Goal: Task Accomplishment & Management: Manage account settings

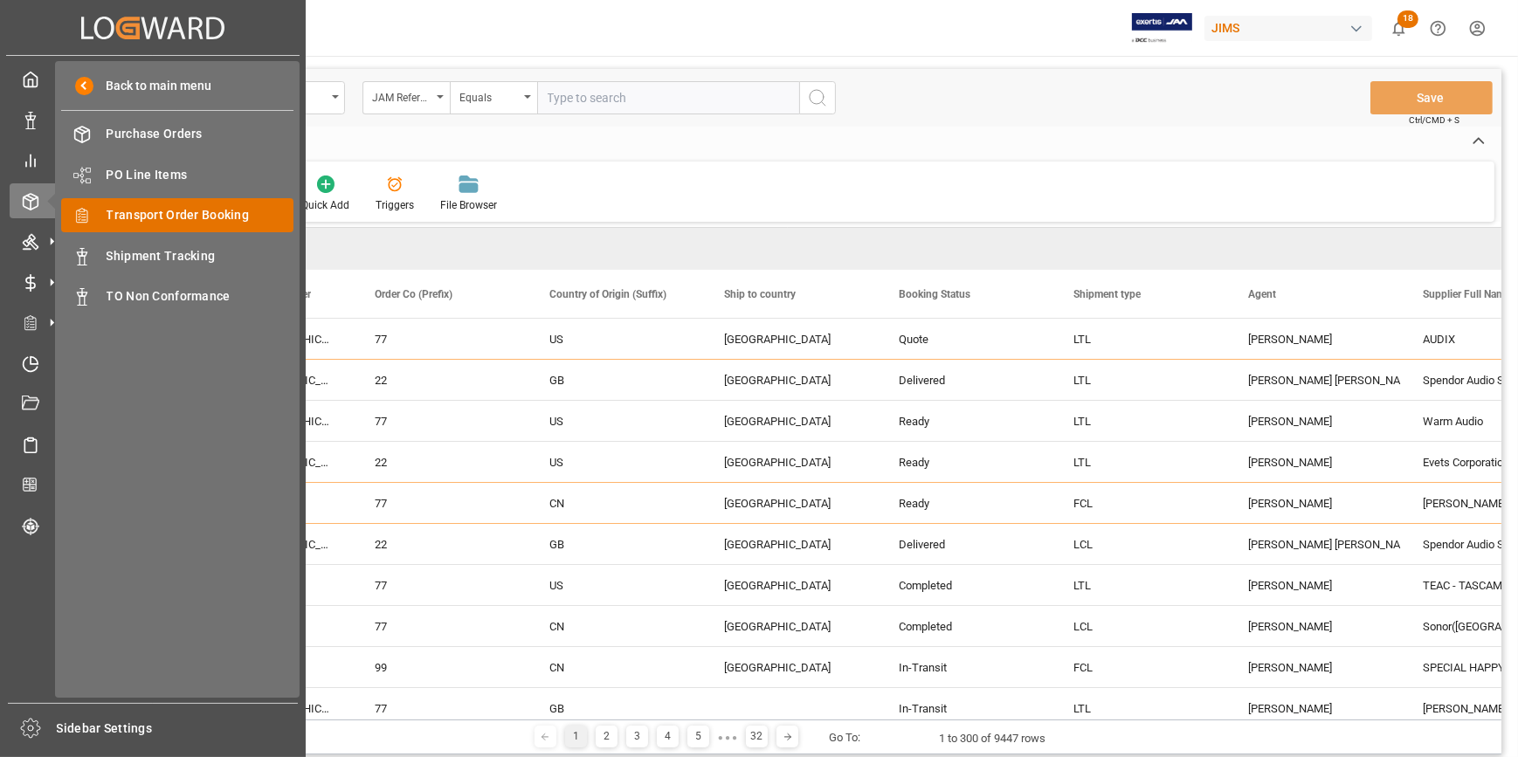
click at [191, 226] on div "Transport Order Booking Transport Order Booking" at bounding box center [177, 215] width 232 height 34
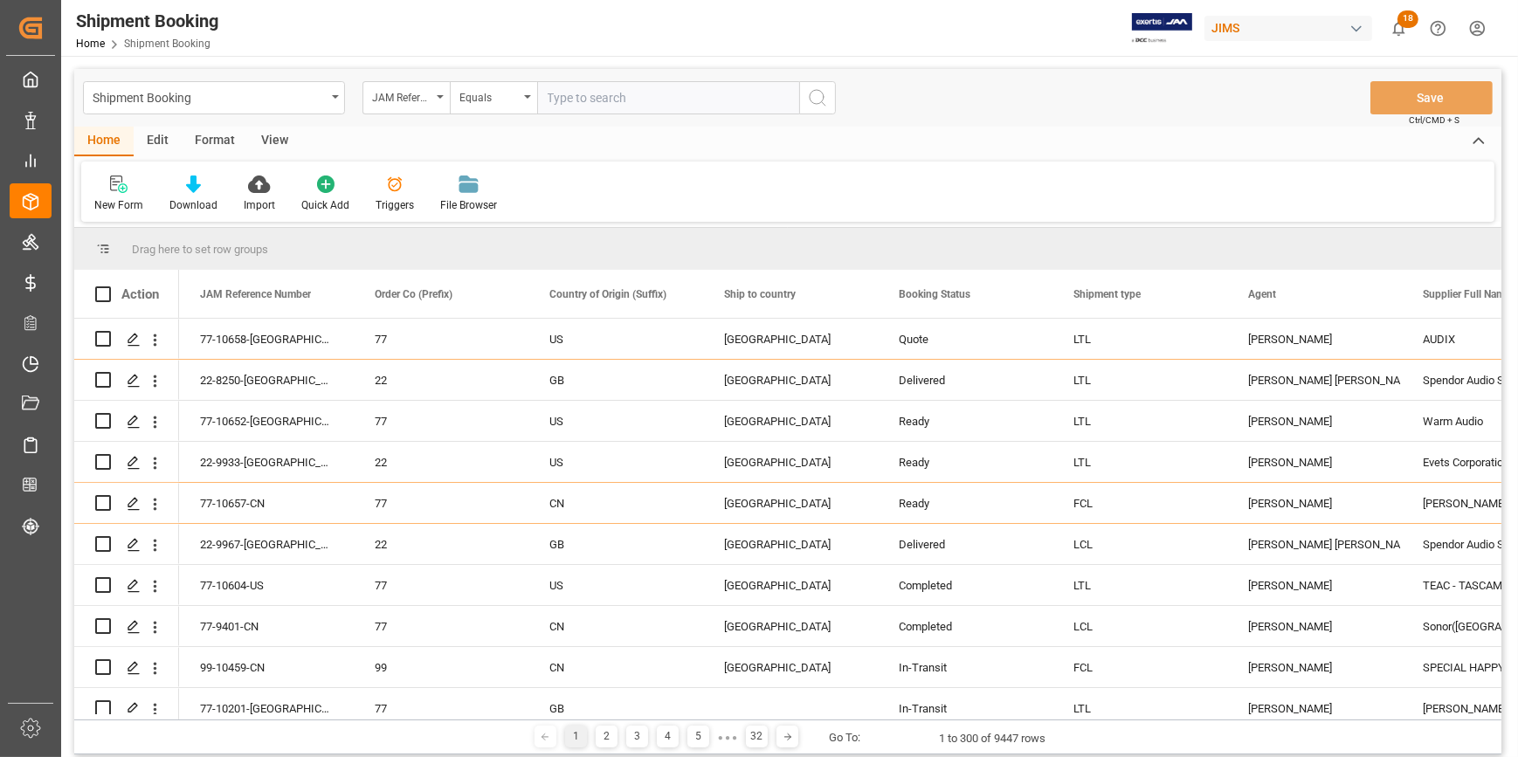
click at [601, 101] on input "text" at bounding box center [668, 97] width 262 height 33
paste input "22-10617-GB"
type input "22-10617-GB"
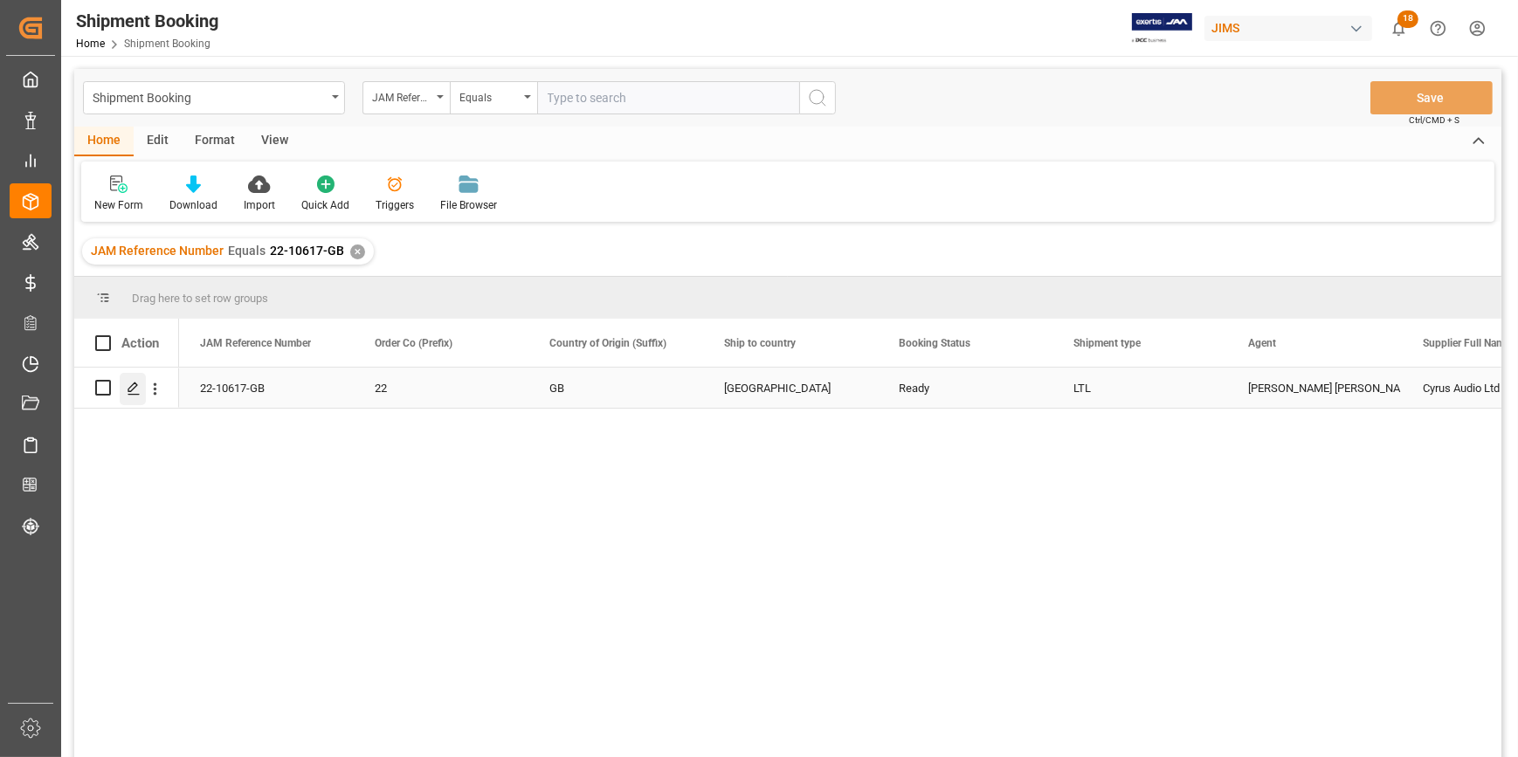
click at [135, 390] on icon "Press SPACE to select this row." at bounding box center [134, 389] width 14 height 14
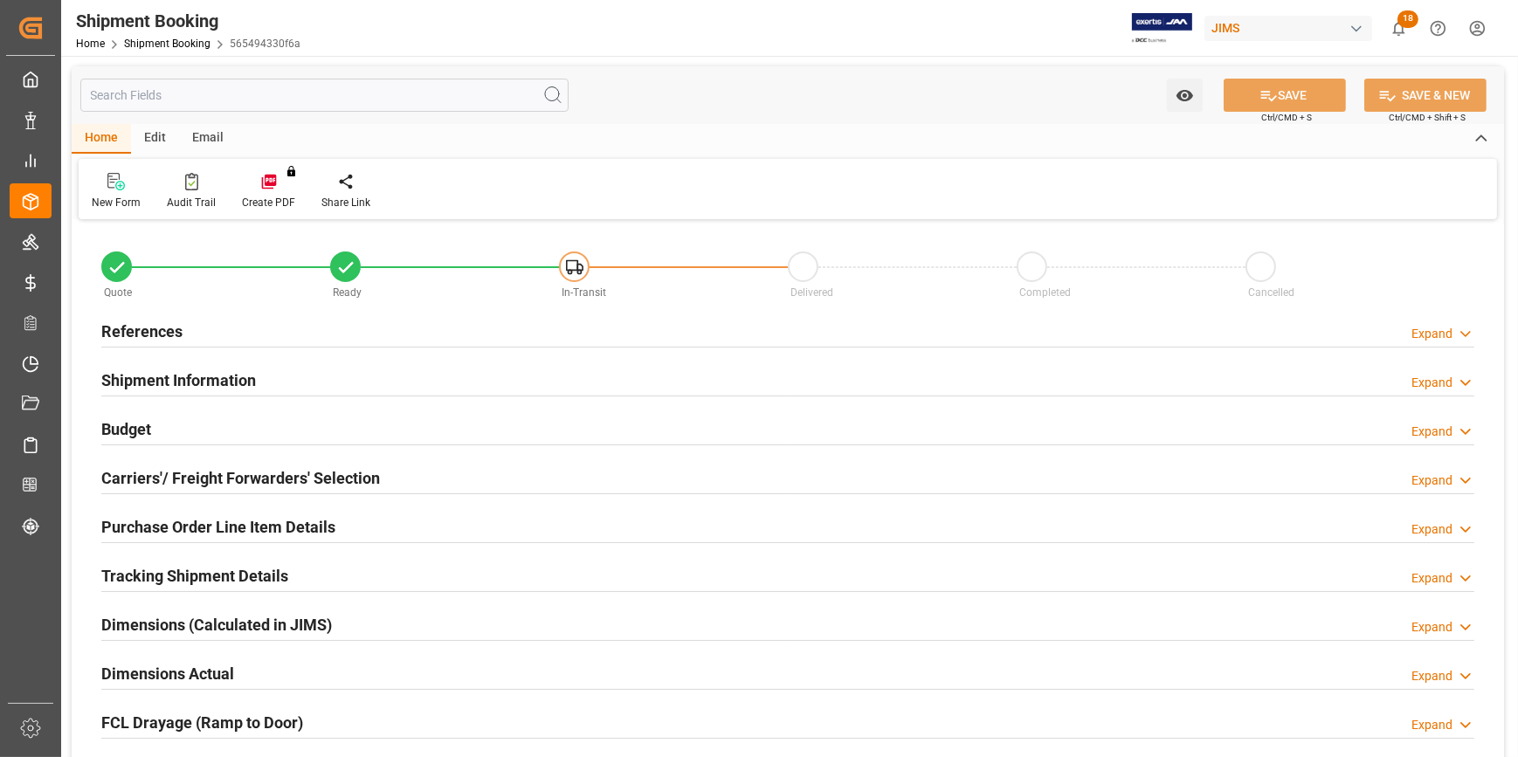
type input "0"
type input "31"
type input "[DATE]"
click at [342, 339] on div "References Expand" at bounding box center [787, 330] width 1373 height 33
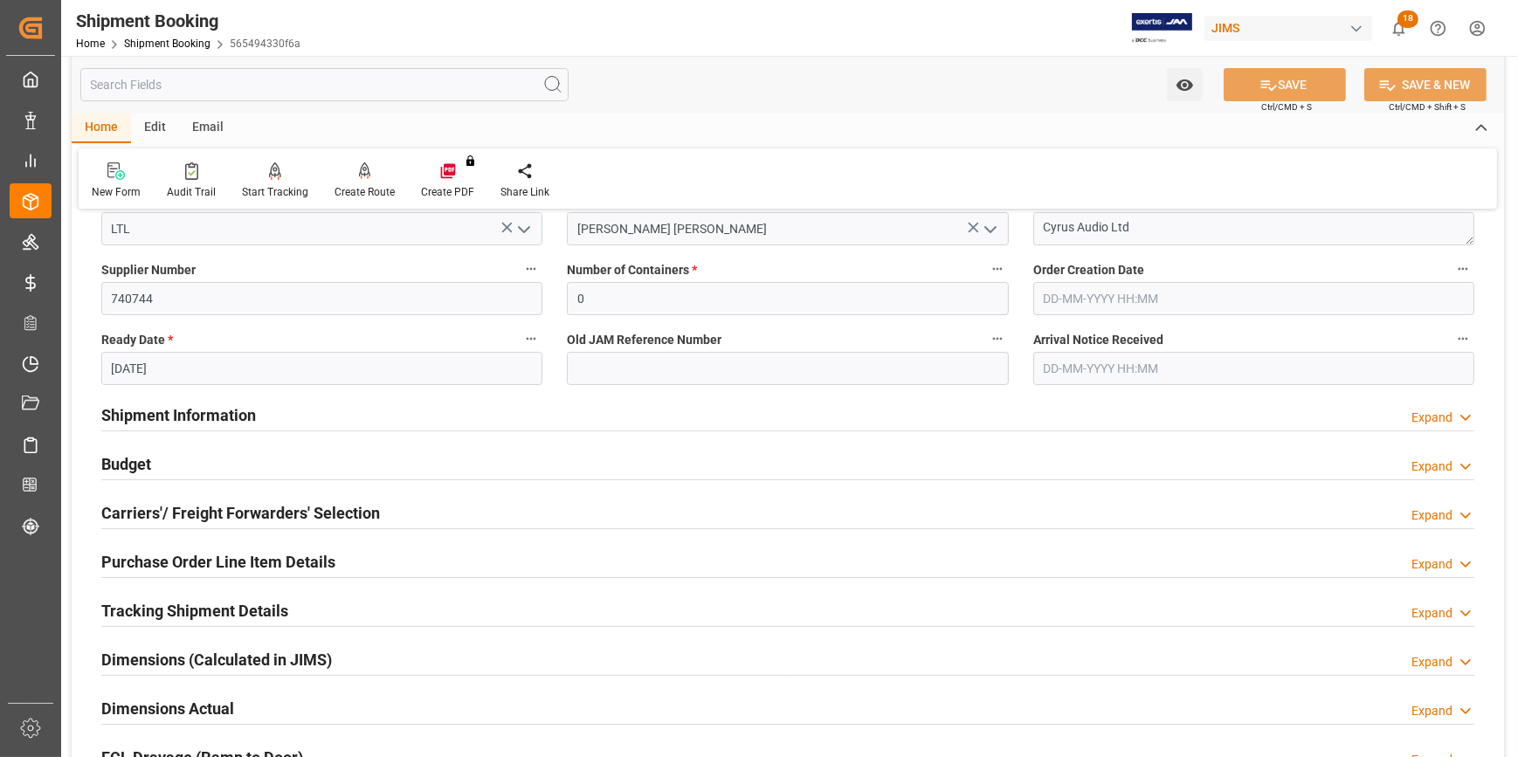
scroll to position [317, 0]
click at [288, 418] on div "Shipment Information Expand" at bounding box center [787, 411] width 1373 height 33
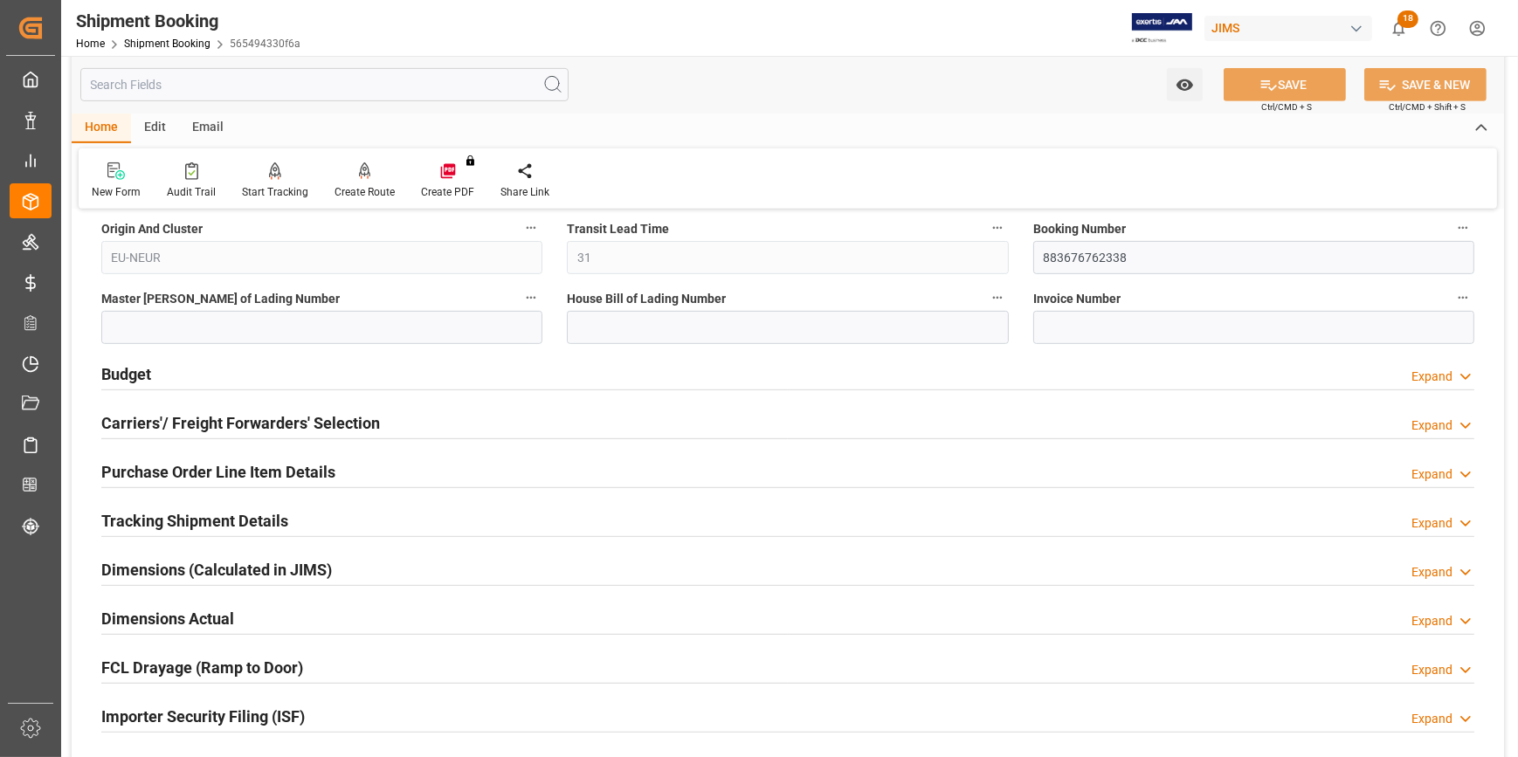
scroll to position [1111, 0]
click at [367, 517] on div "Tracking Shipment Details Expand" at bounding box center [787, 518] width 1373 height 33
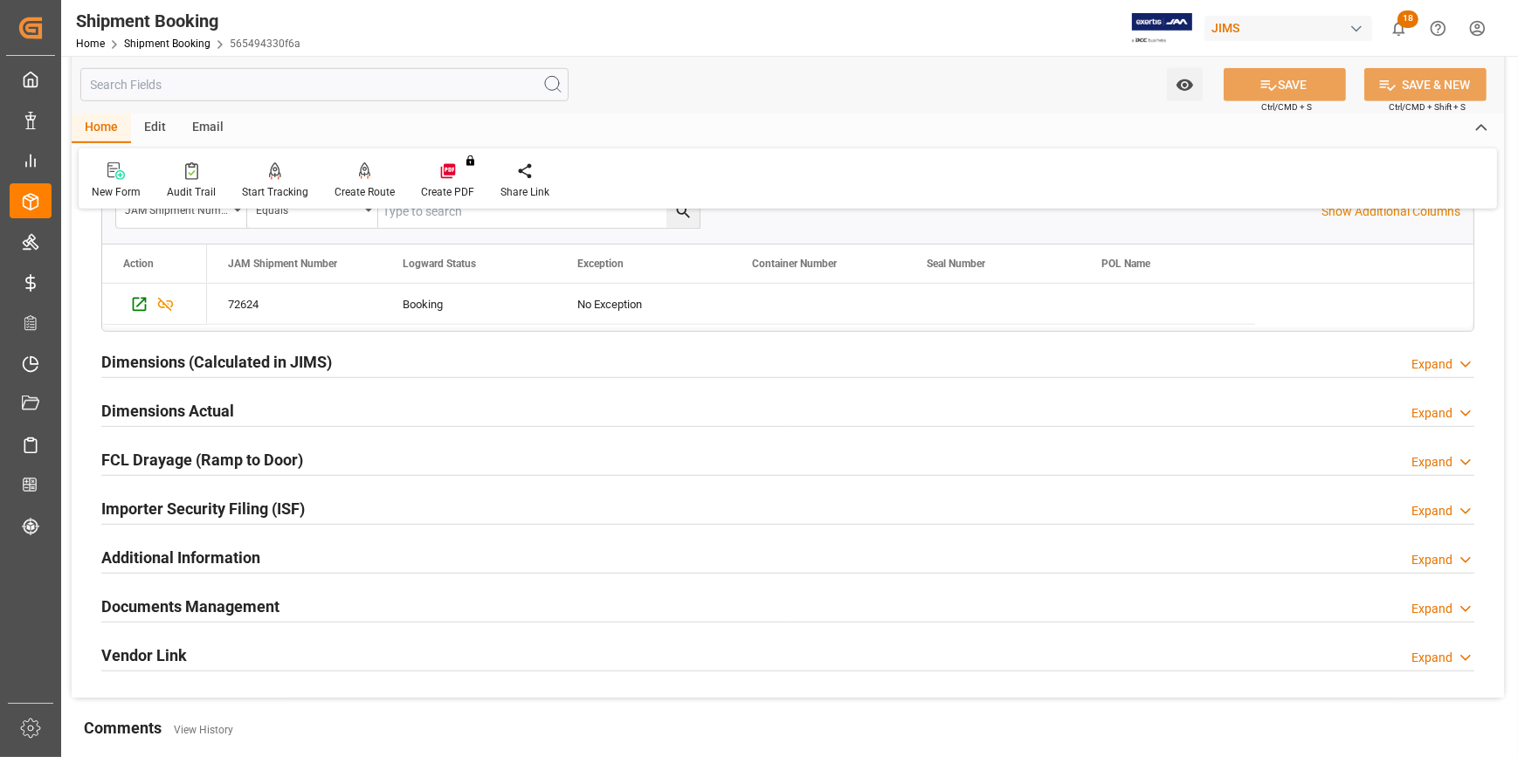
scroll to position [1508, 0]
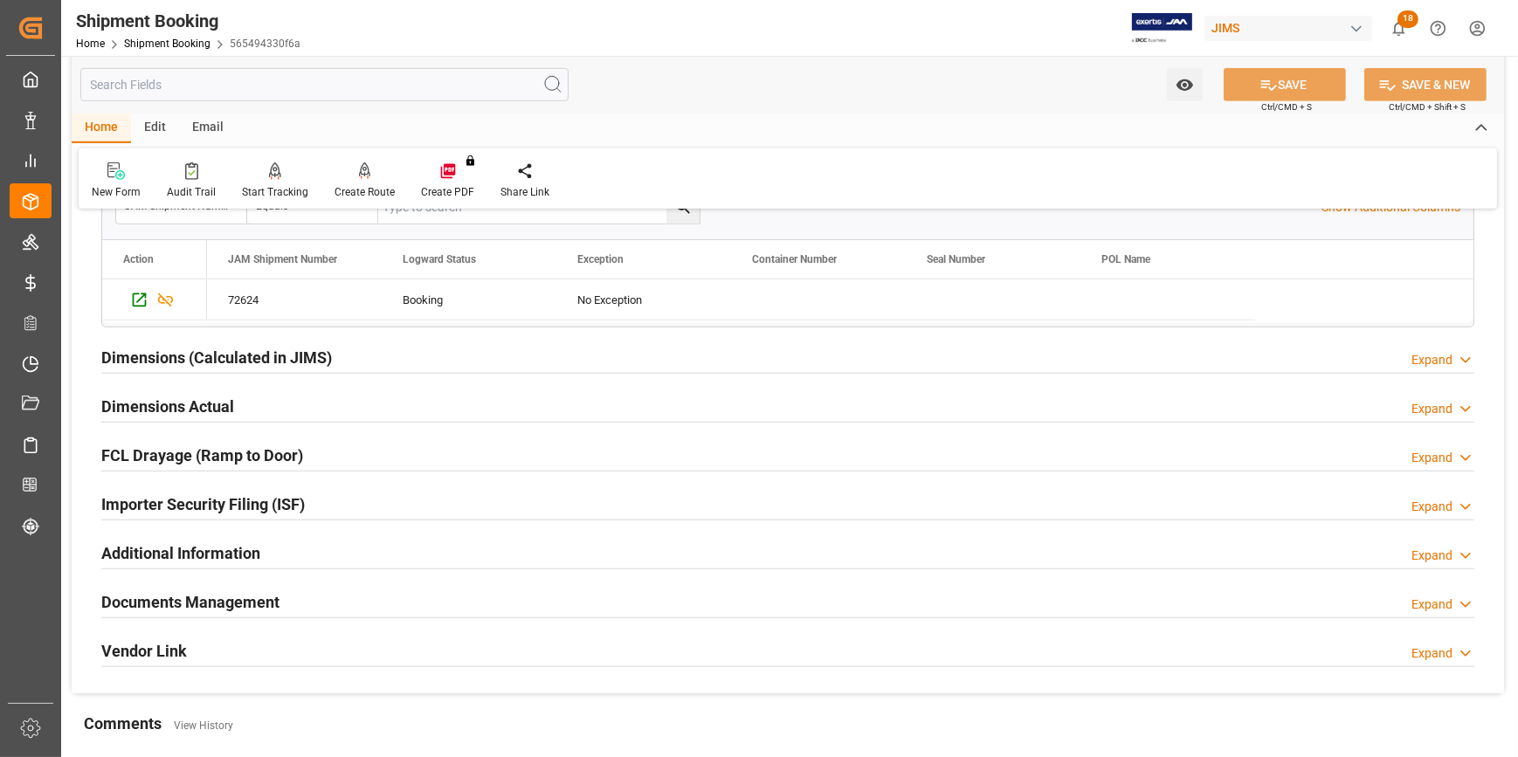
click at [358, 411] on div "Dimensions Actual Expand" at bounding box center [787, 405] width 1373 height 33
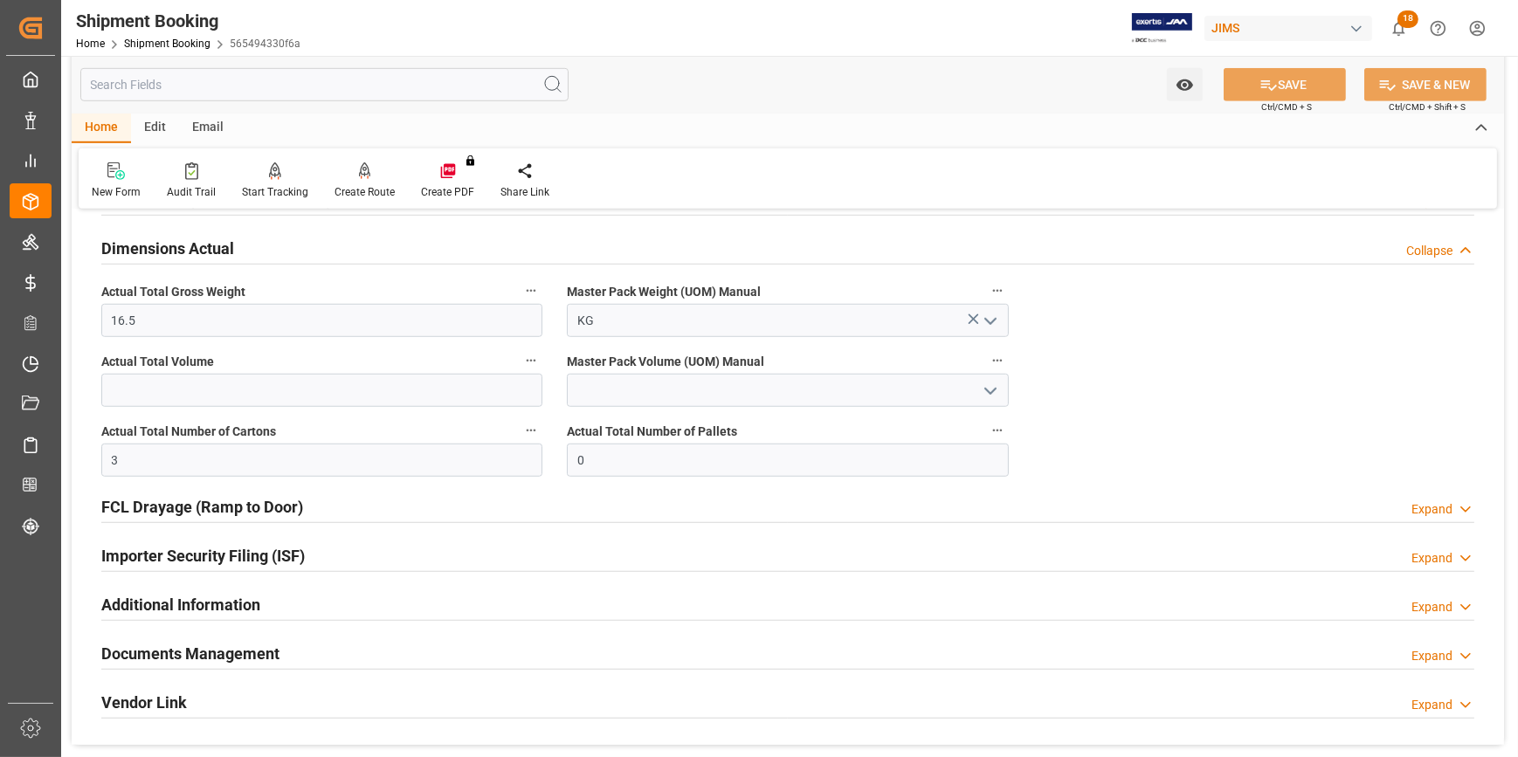
scroll to position [1667, 0]
click at [356, 252] on div "Dimensions Actual Collapse" at bounding box center [787, 246] width 1373 height 33
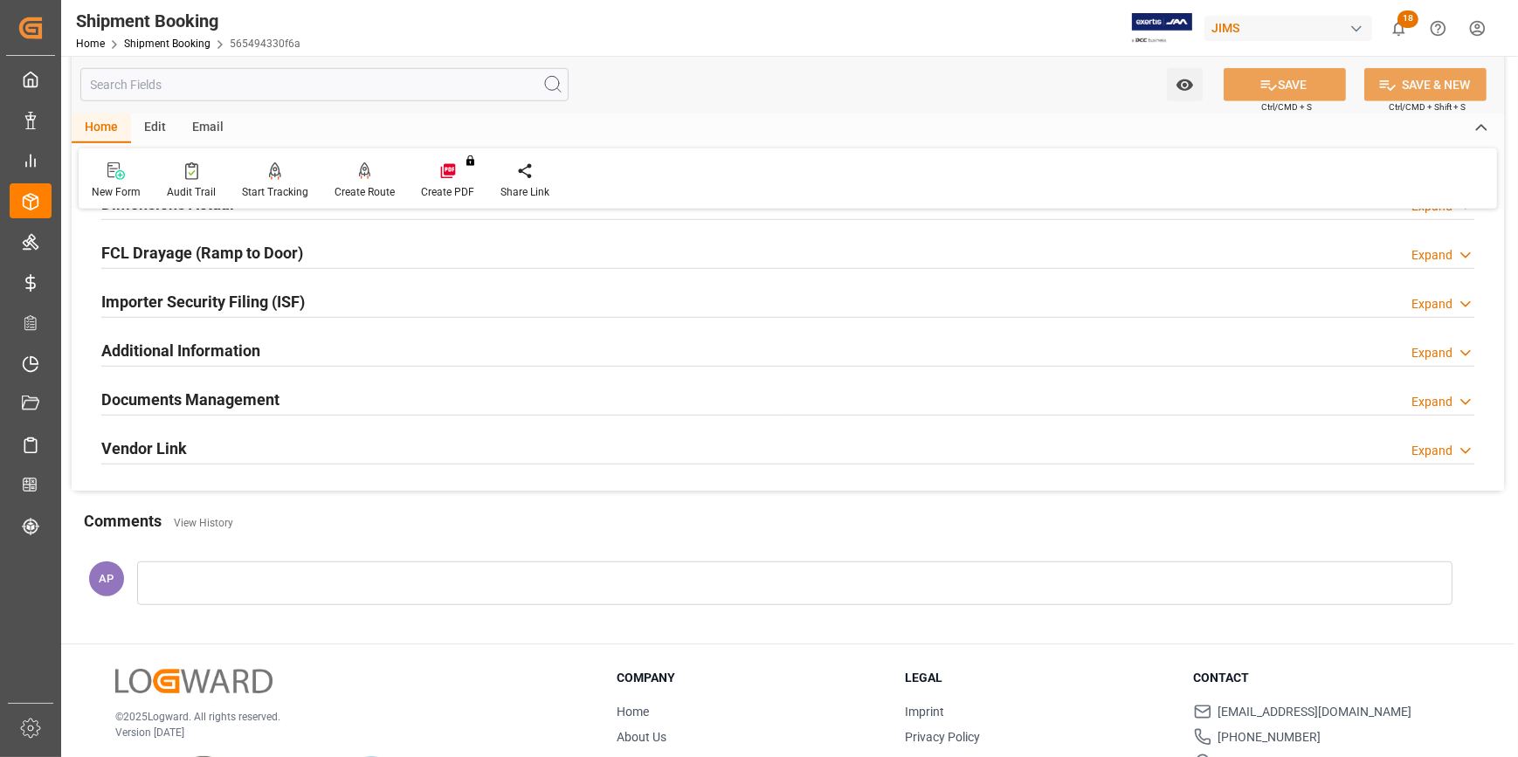
scroll to position [1747, 0]
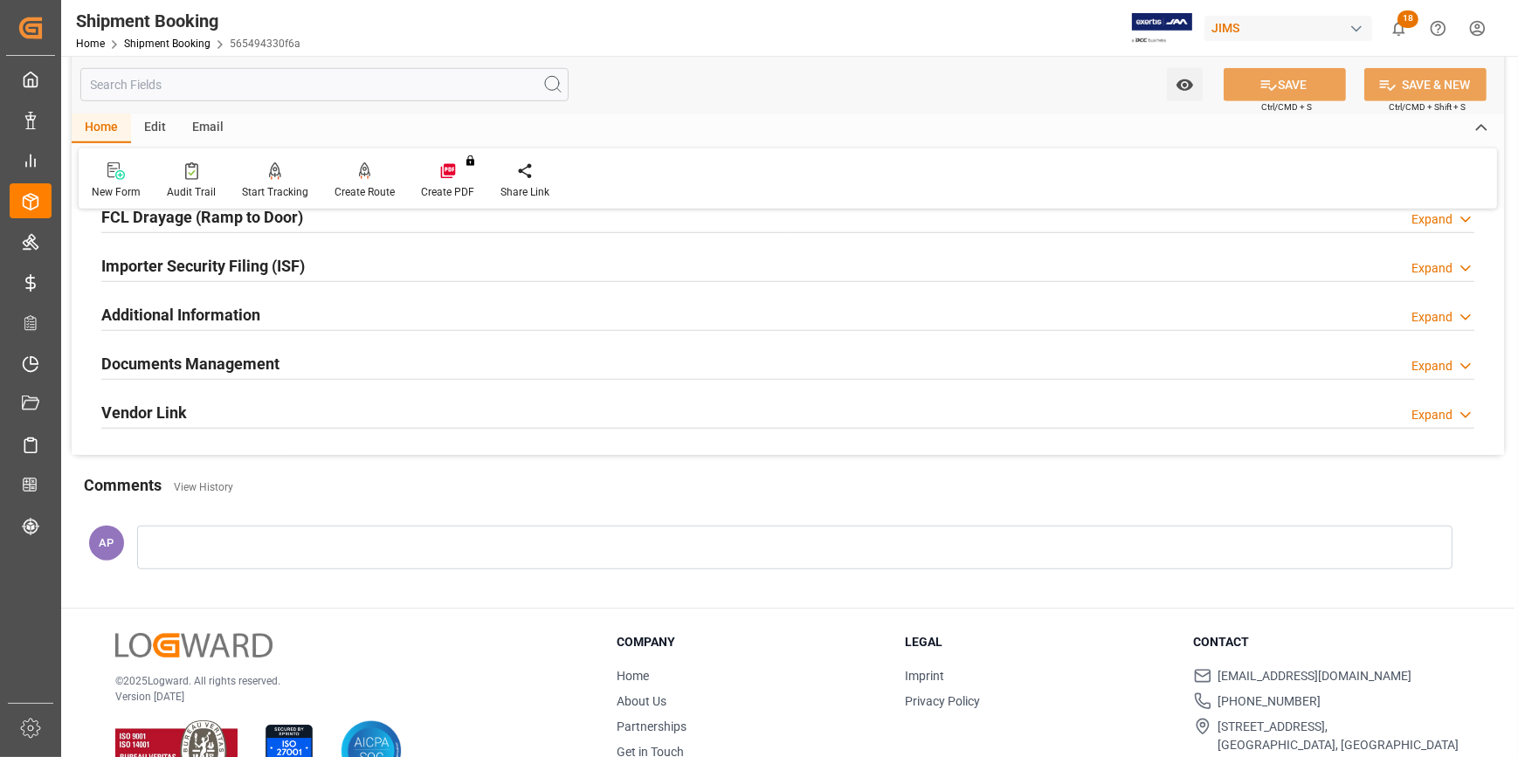
click at [342, 362] on div "Documents Management Expand" at bounding box center [787, 362] width 1373 height 33
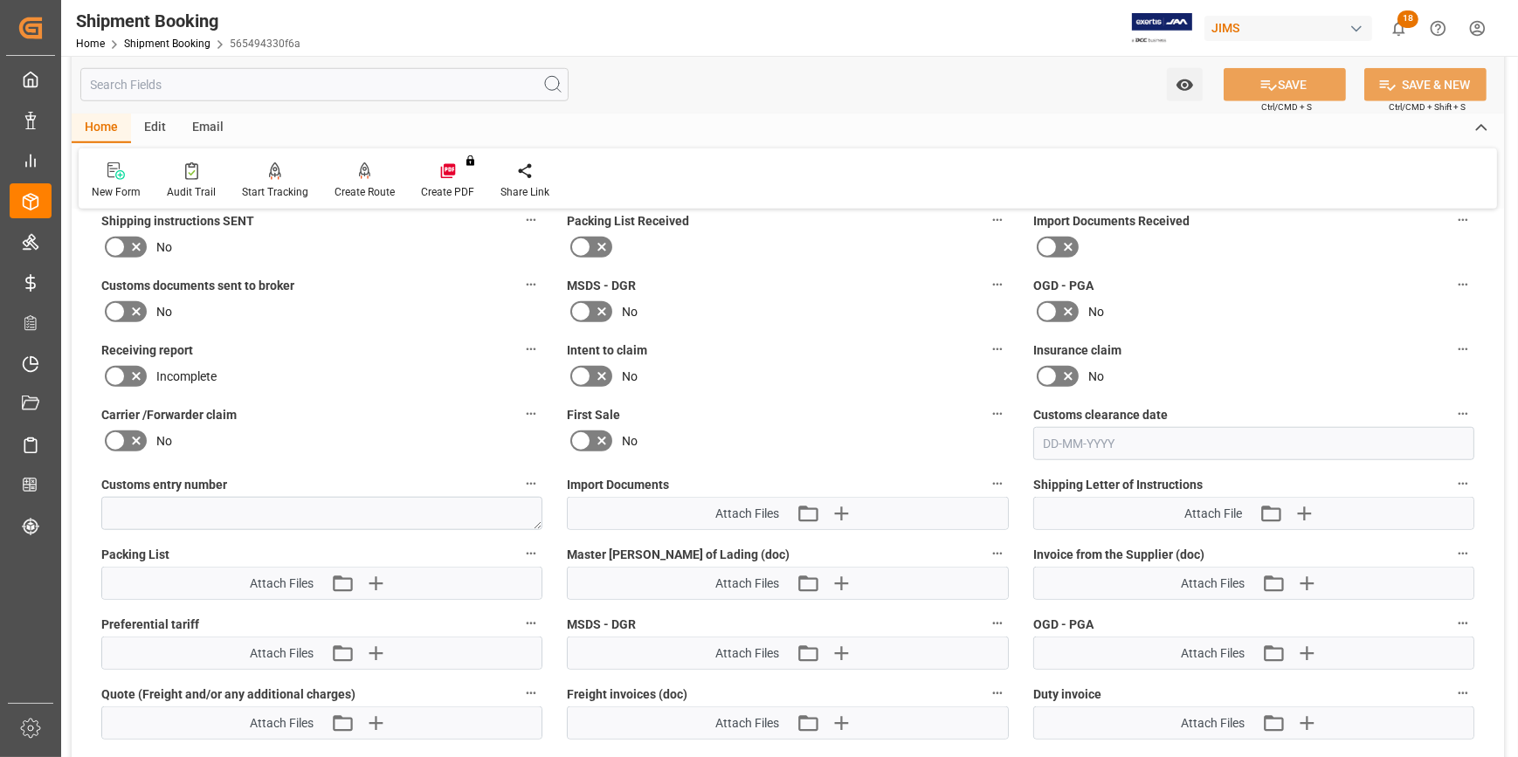
scroll to position [1905, 0]
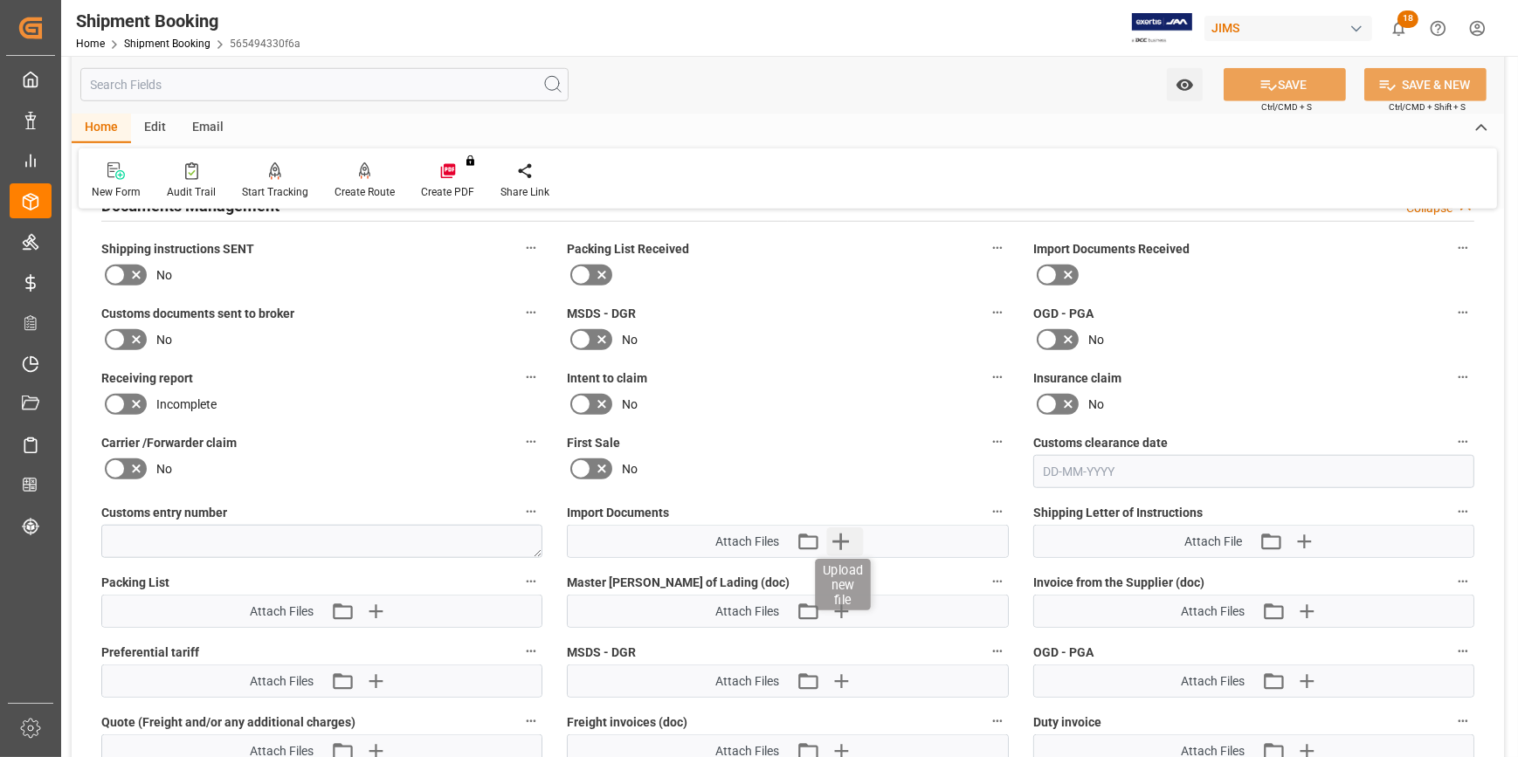
click at [846, 537] on icon "button" at bounding box center [840, 542] width 17 height 17
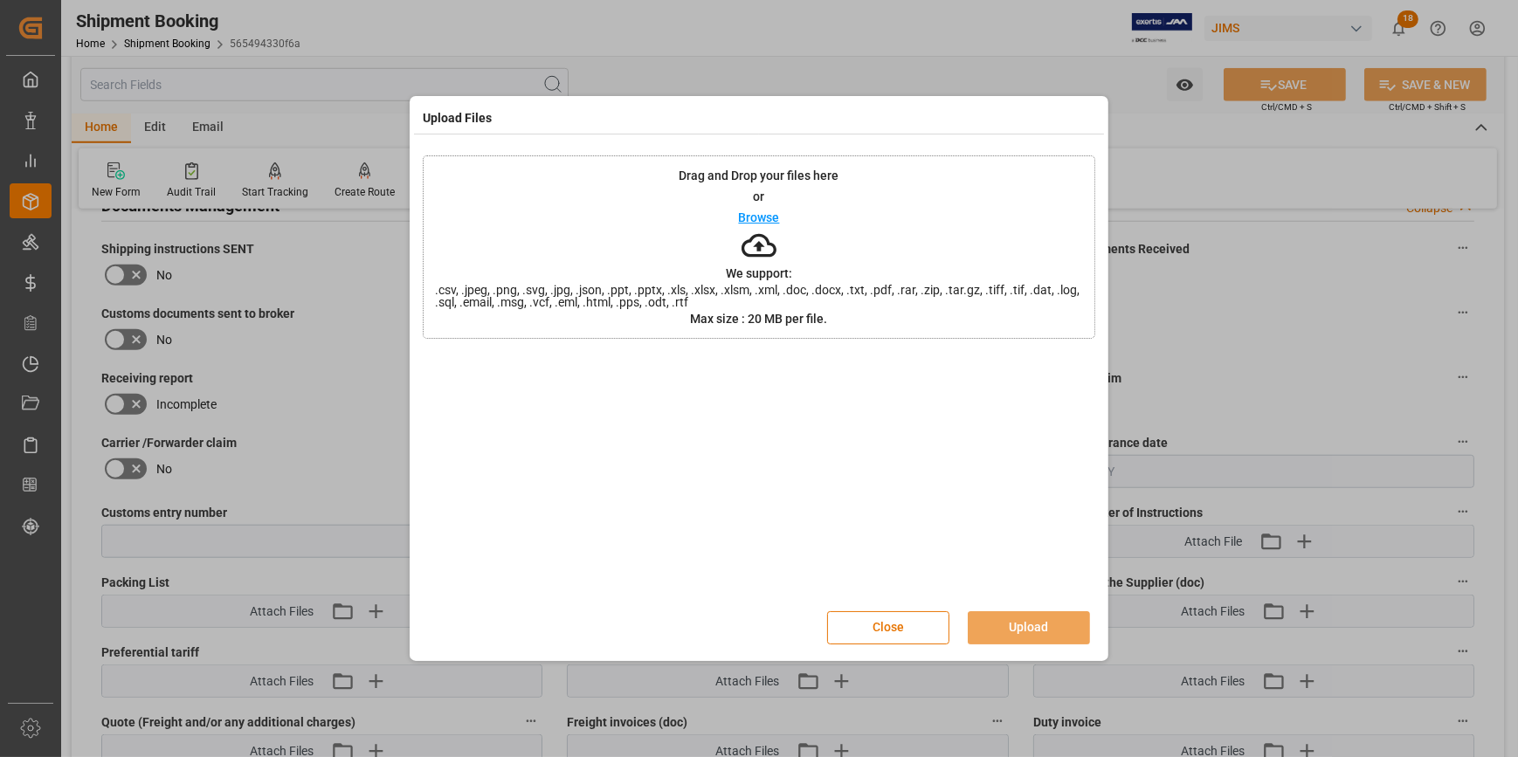
click at [773, 223] on p "Browse" at bounding box center [759, 217] width 41 height 12
click at [1044, 630] on button "Upload" at bounding box center [1029, 627] width 122 height 33
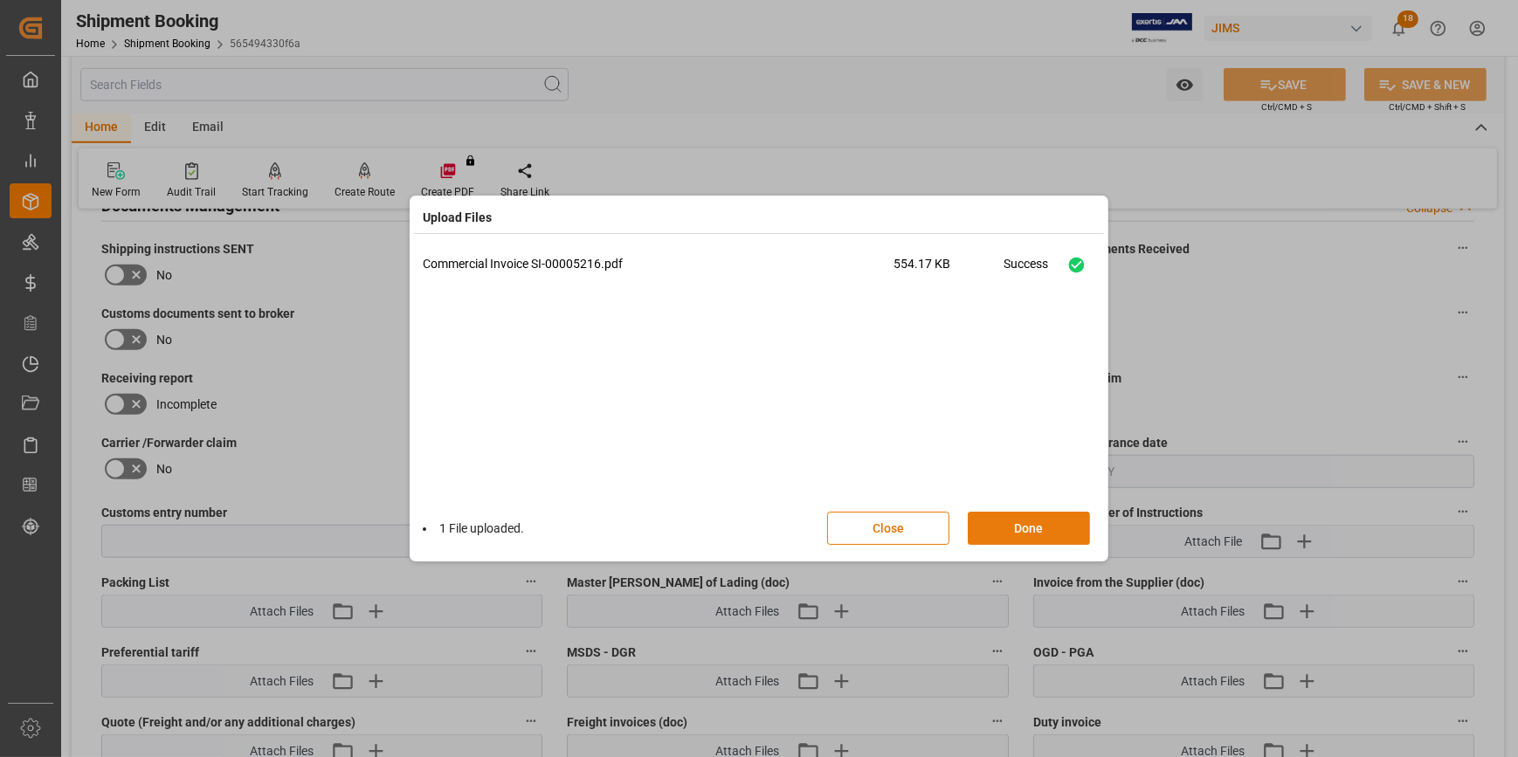
click at [1032, 524] on button "Done" at bounding box center [1029, 528] width 122 height 33
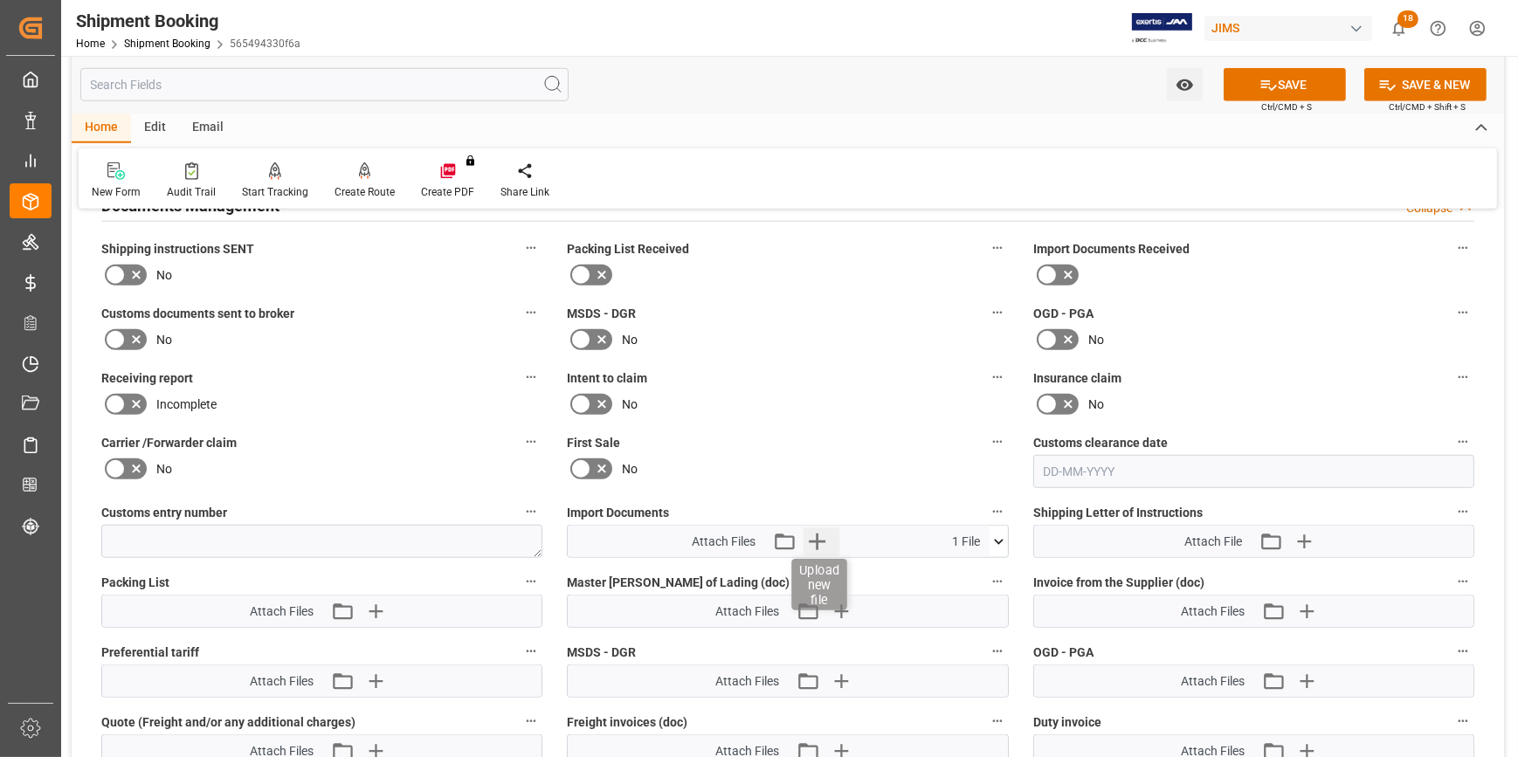
click at [820, 535] on icon "button" at bounding box center [818, 542] width 28 height 28
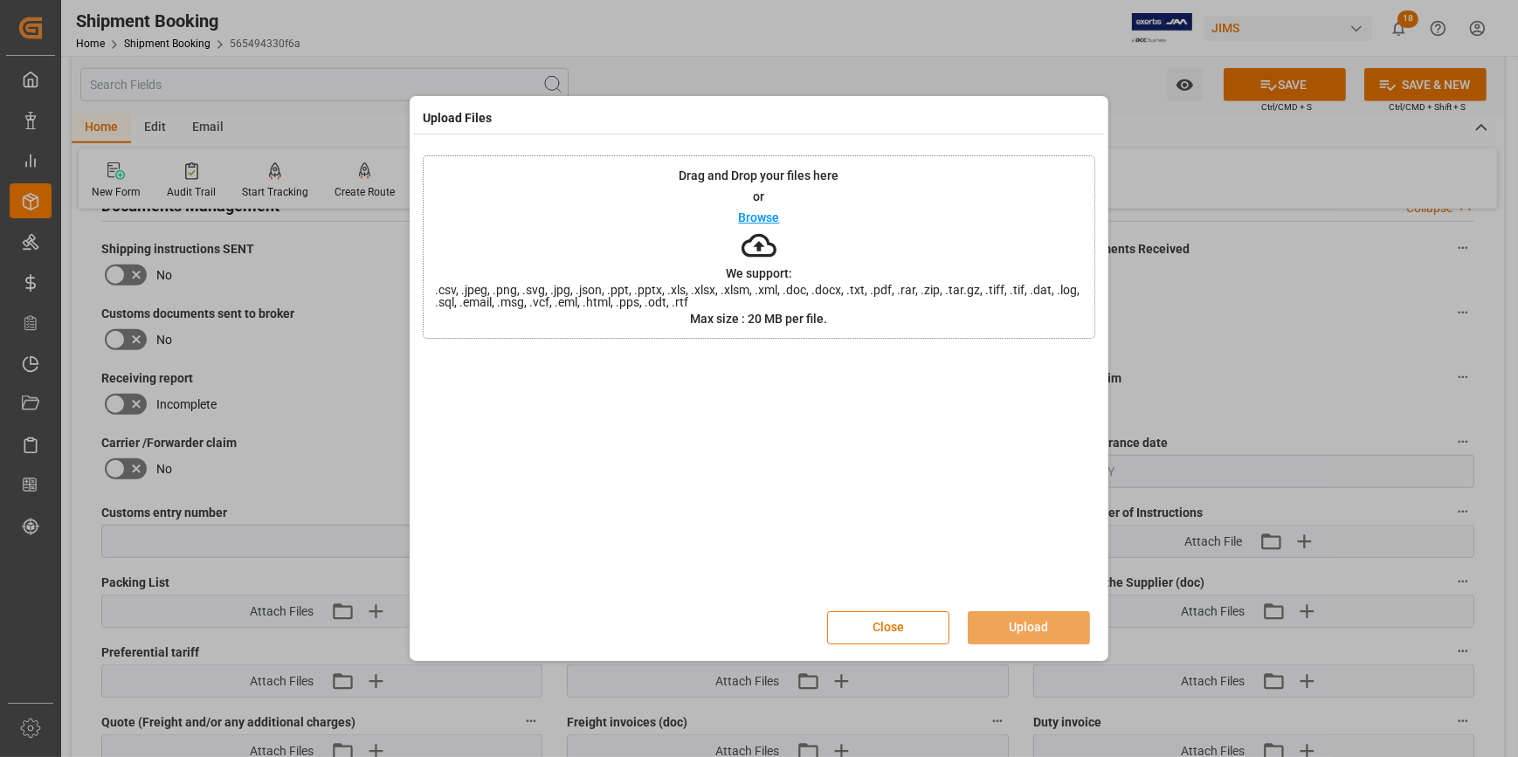
click at [769, 219] on p "Browse" at bounding box center [759, 217] width 41 height 12
click at [1030, 615] on button "Upload" at bounding box center [1029, 627] width 122 height 33
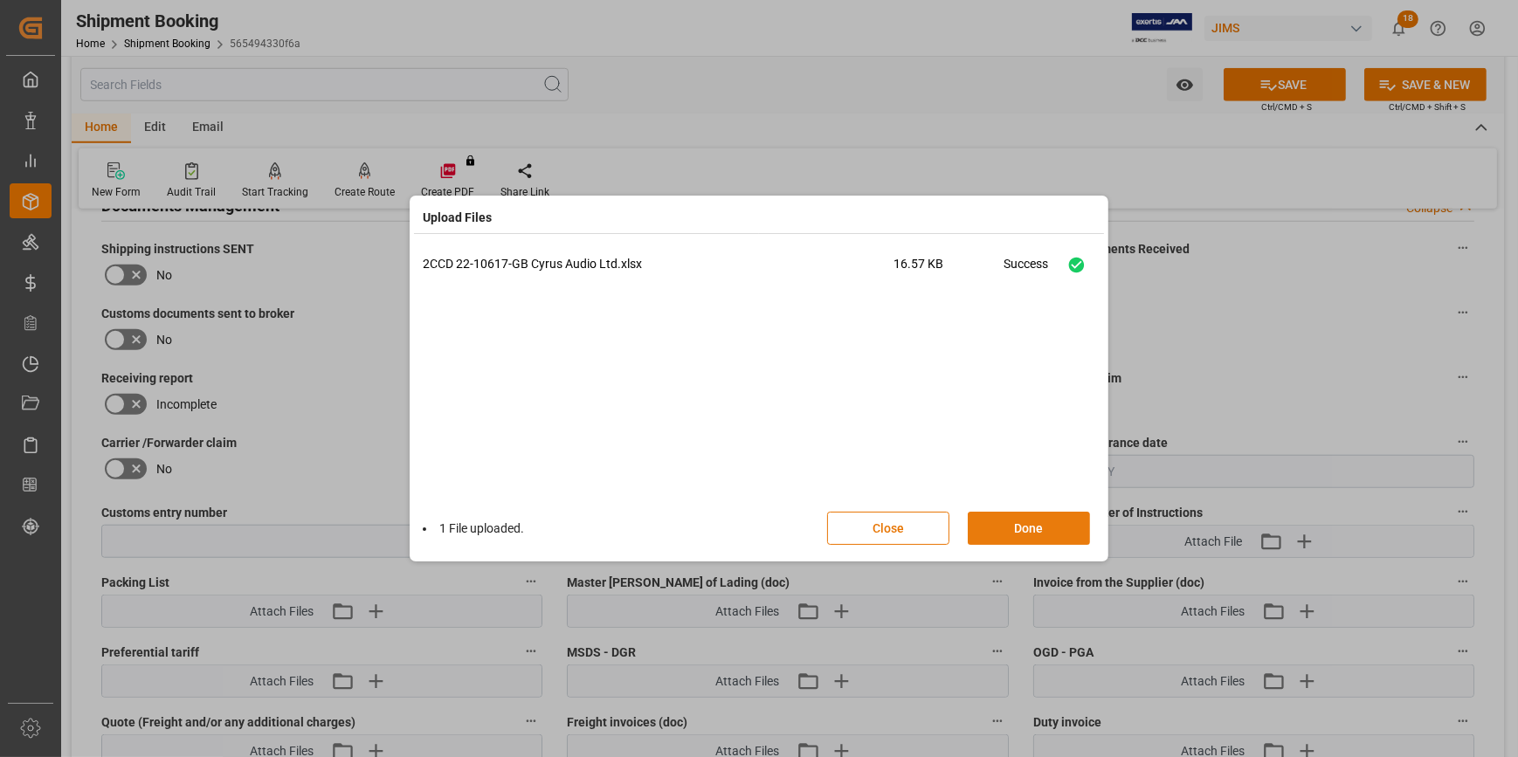
click at [1032, 535] on button "Done" at bounding box center [1029, 528] width 122 height 33
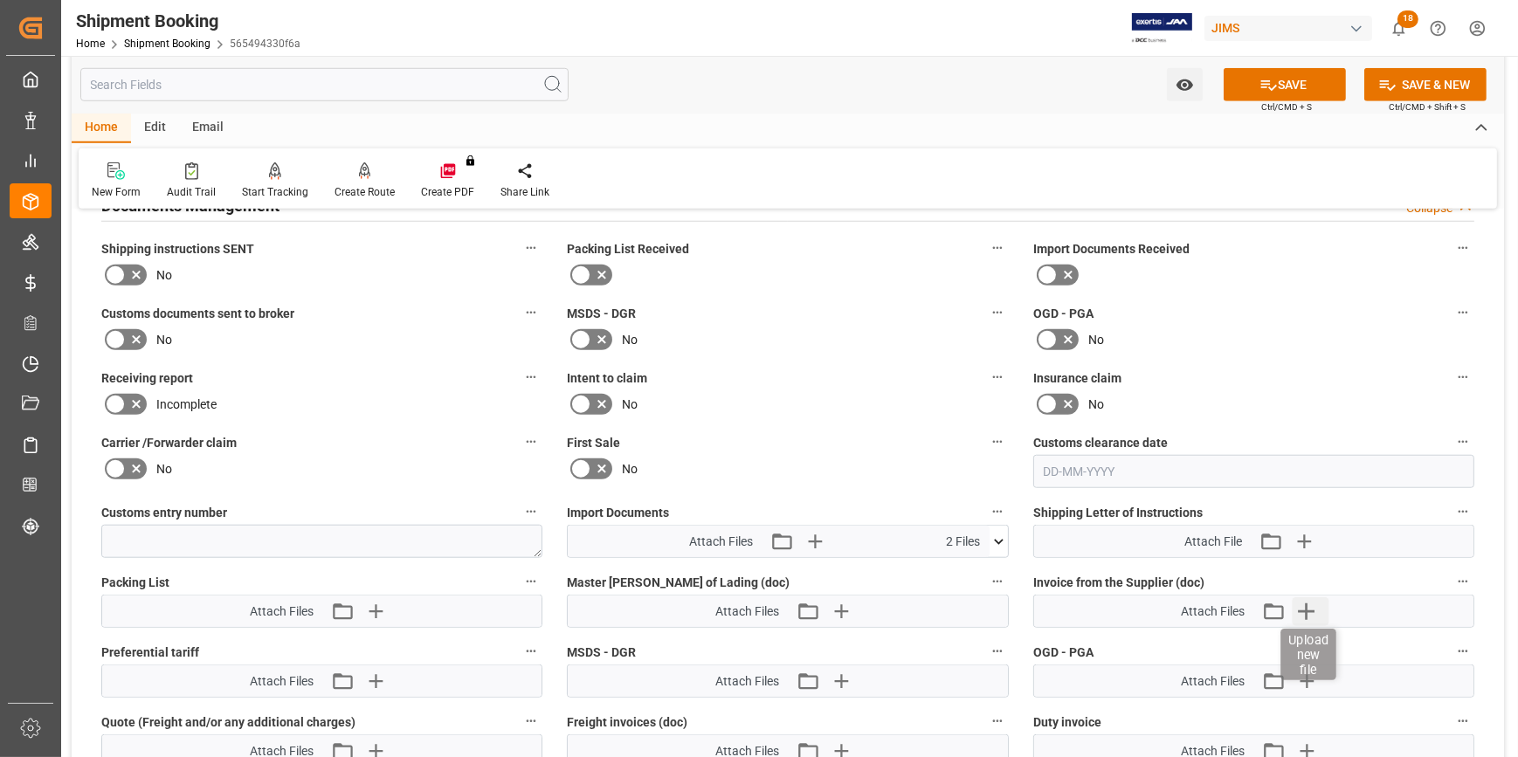
click at [1305, 597] on icon "button" at bounding box center [1307, 611] width 28 height 28
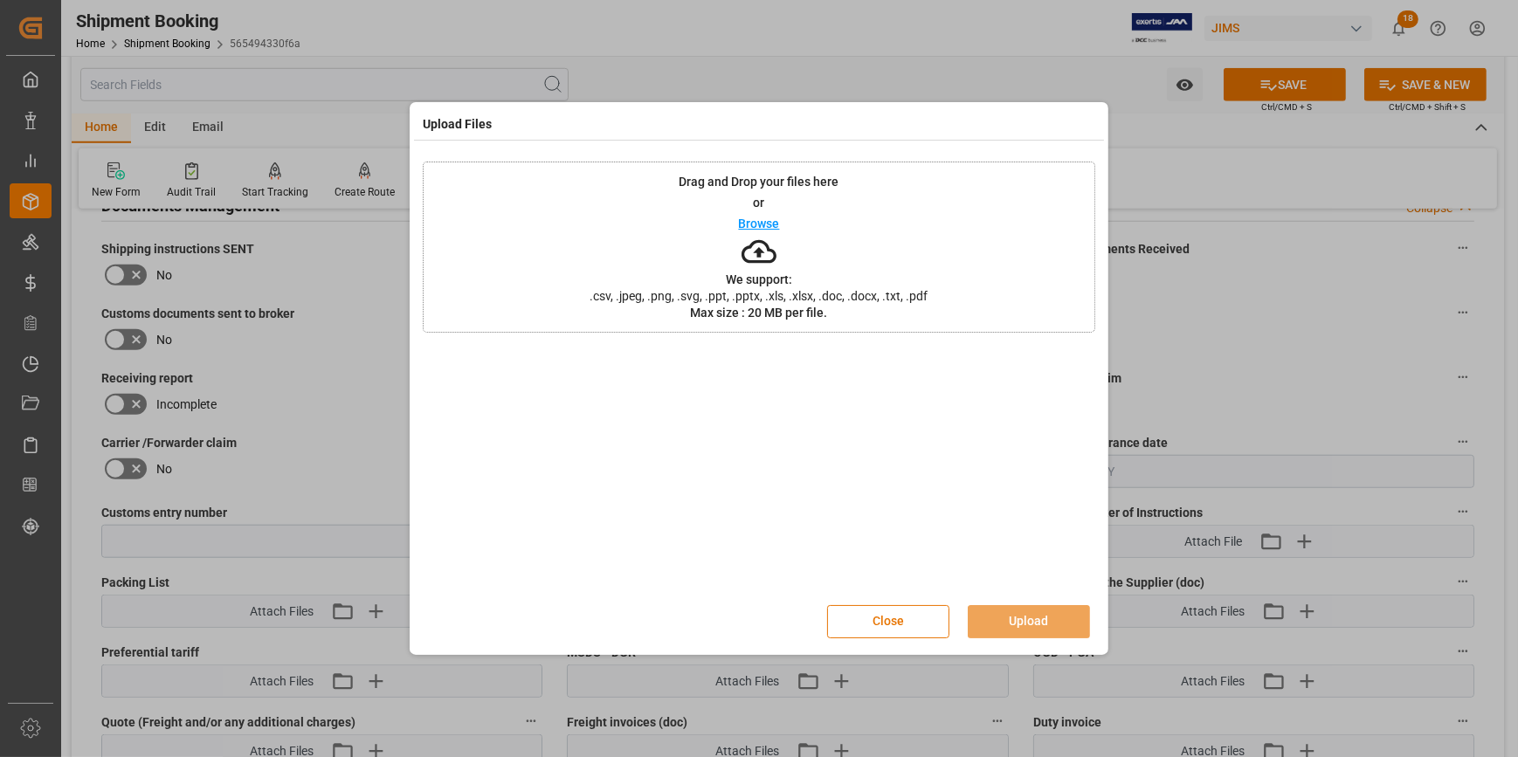
click at [768, 227] on p "Browse" at bounding box center [759, 223] width 41 height 12
click at [1055, 622] on button "Upload" at bounding box center [1029, 621] width 122 height 33
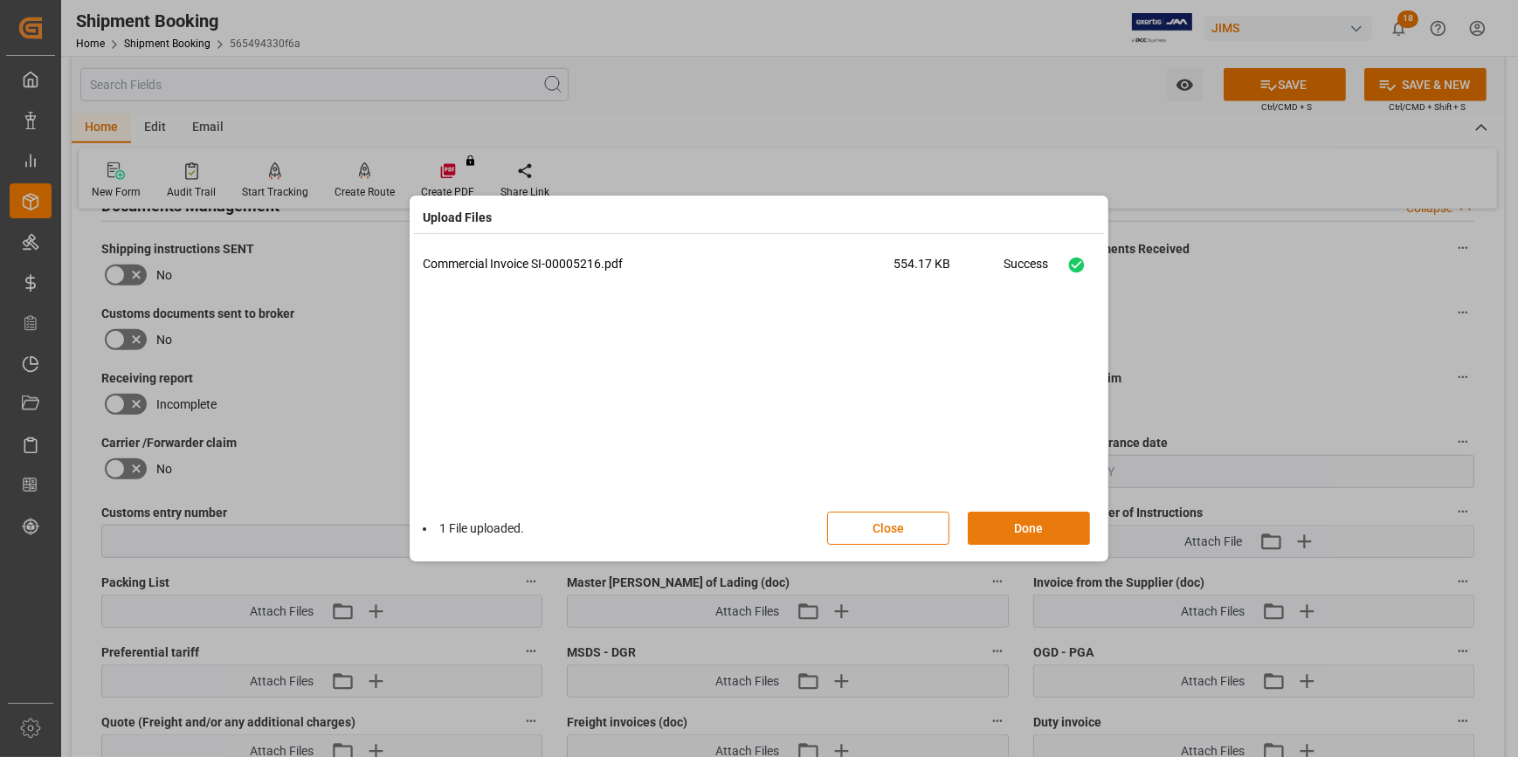
click at [1040, 534] on button "Done" at bounding box center [1029, 528] width 122 height 33
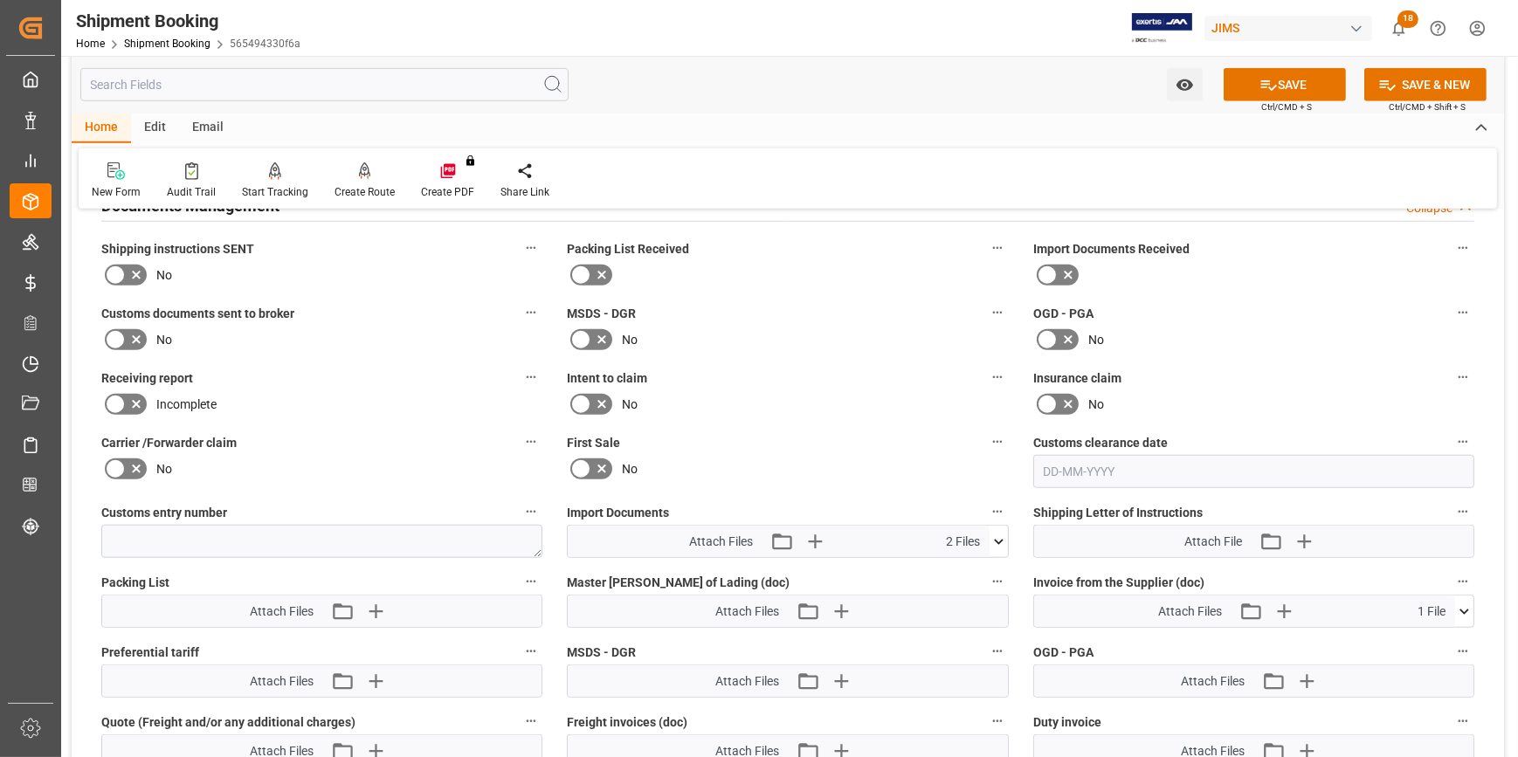
click at [133, 337] on icon at bounding box center [136, 340] width 9 height 9
click at [0, 0] on input "checkbox" at bounding box center [0, 0] width 0 height 0
click at [1275, 86] on button "SAVE" at bounding box center [1285, 84] width 122 height 33
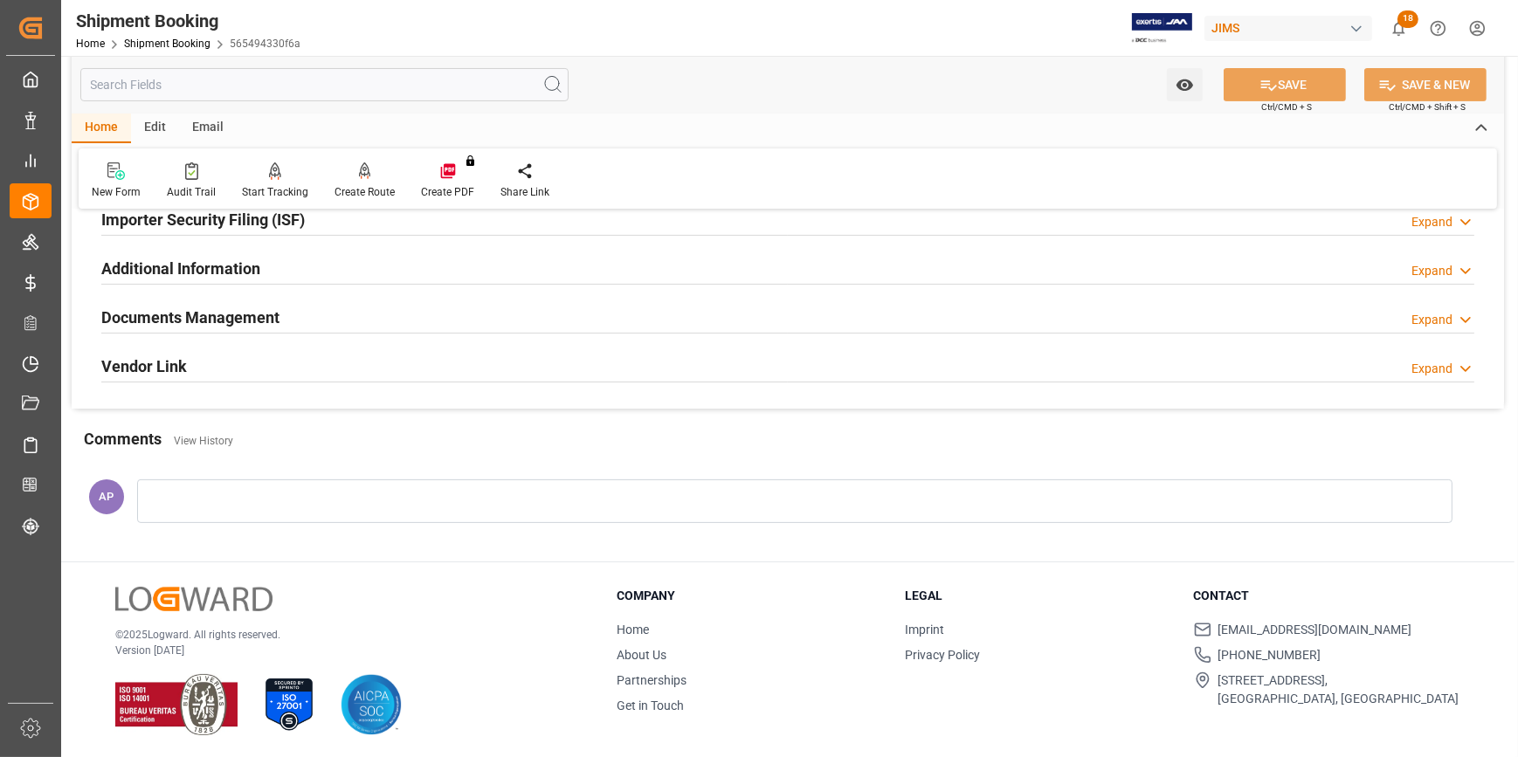
scroll to position [393, 0]
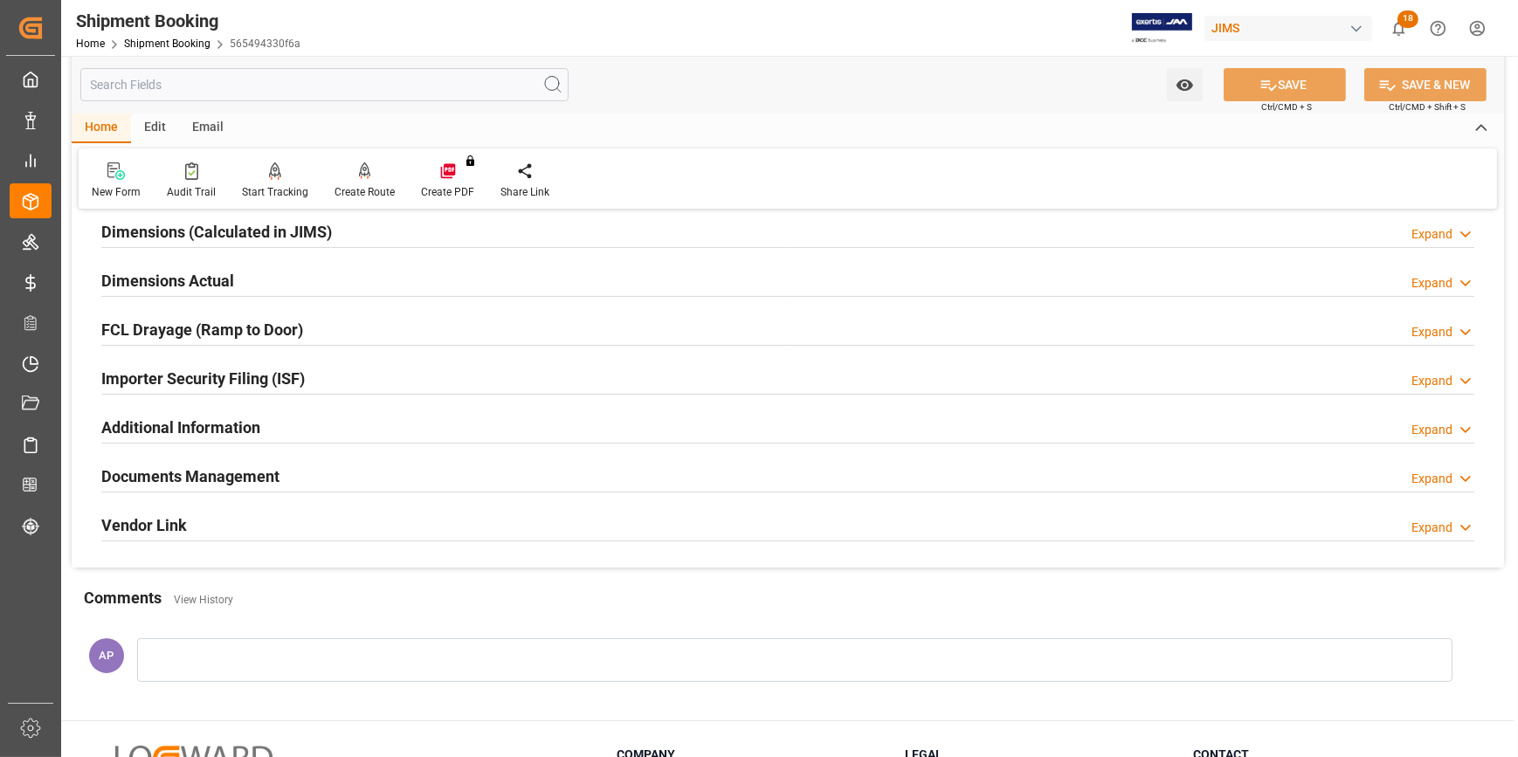
click at [334, 472] on div "Documents Management Expand" at bounding box center [787, 475] width 1373 height 33
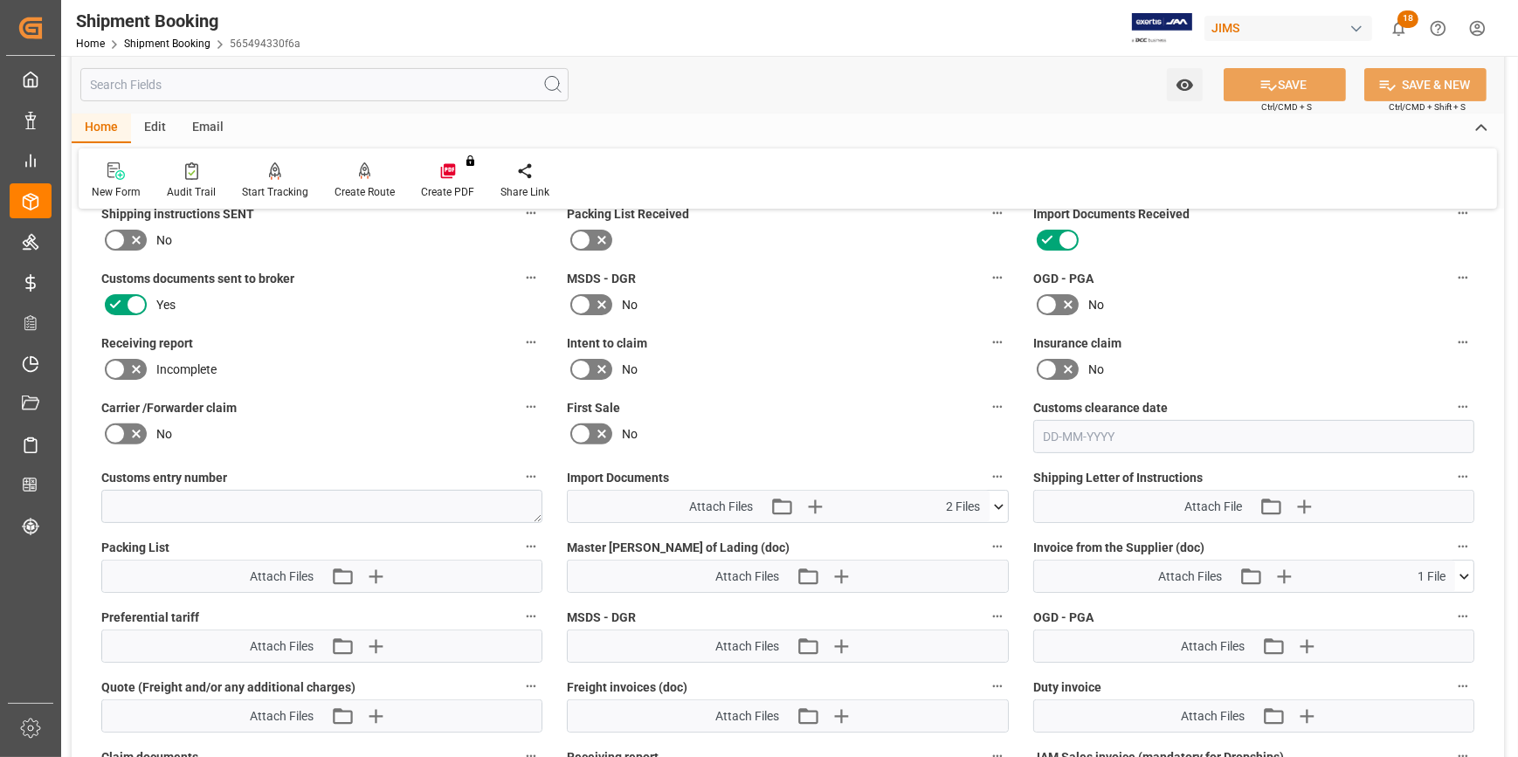
scroll to position [711, 0]
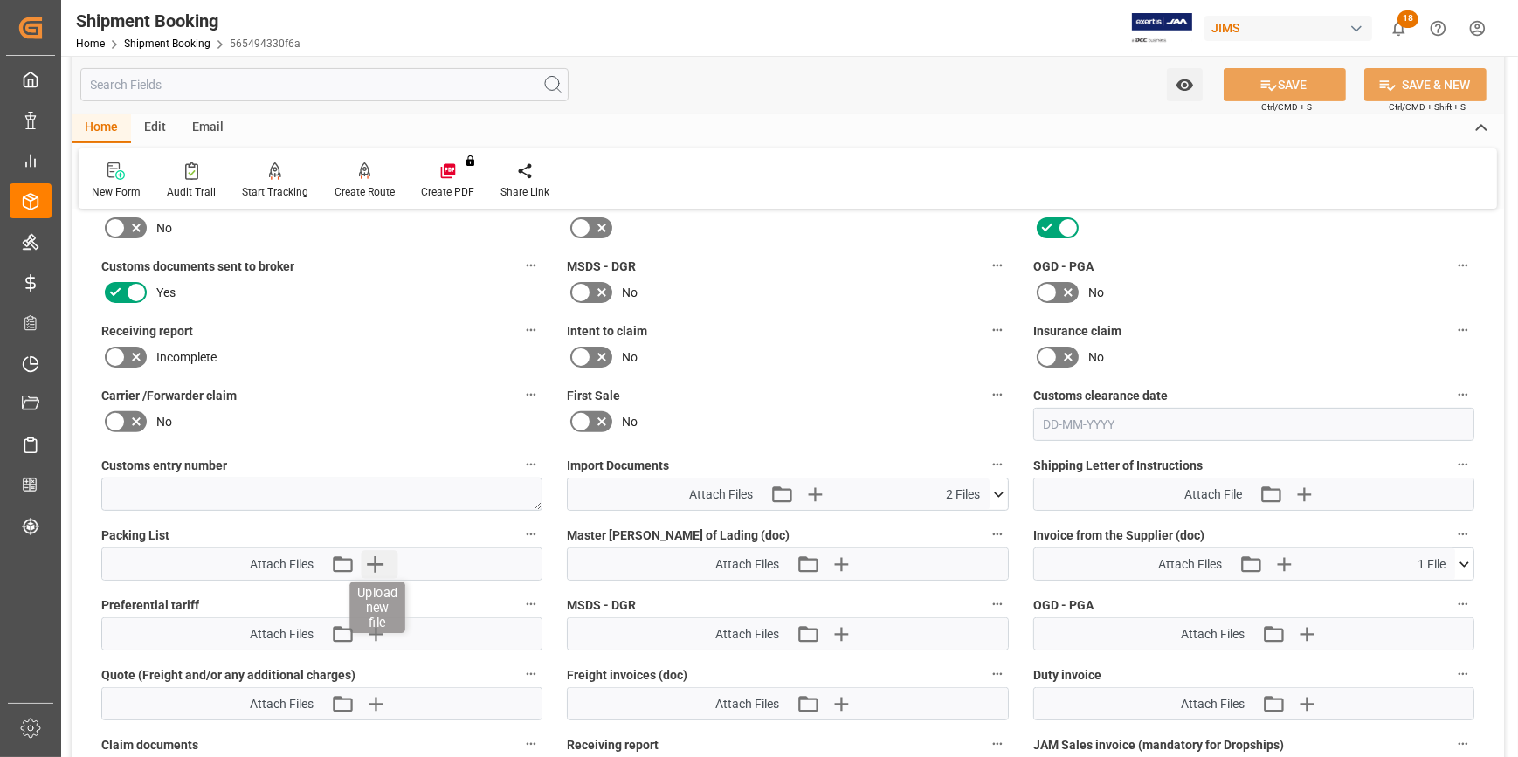
click at [369, 562] on icon "button" at bounding box center [375, 564] width 17 height 17
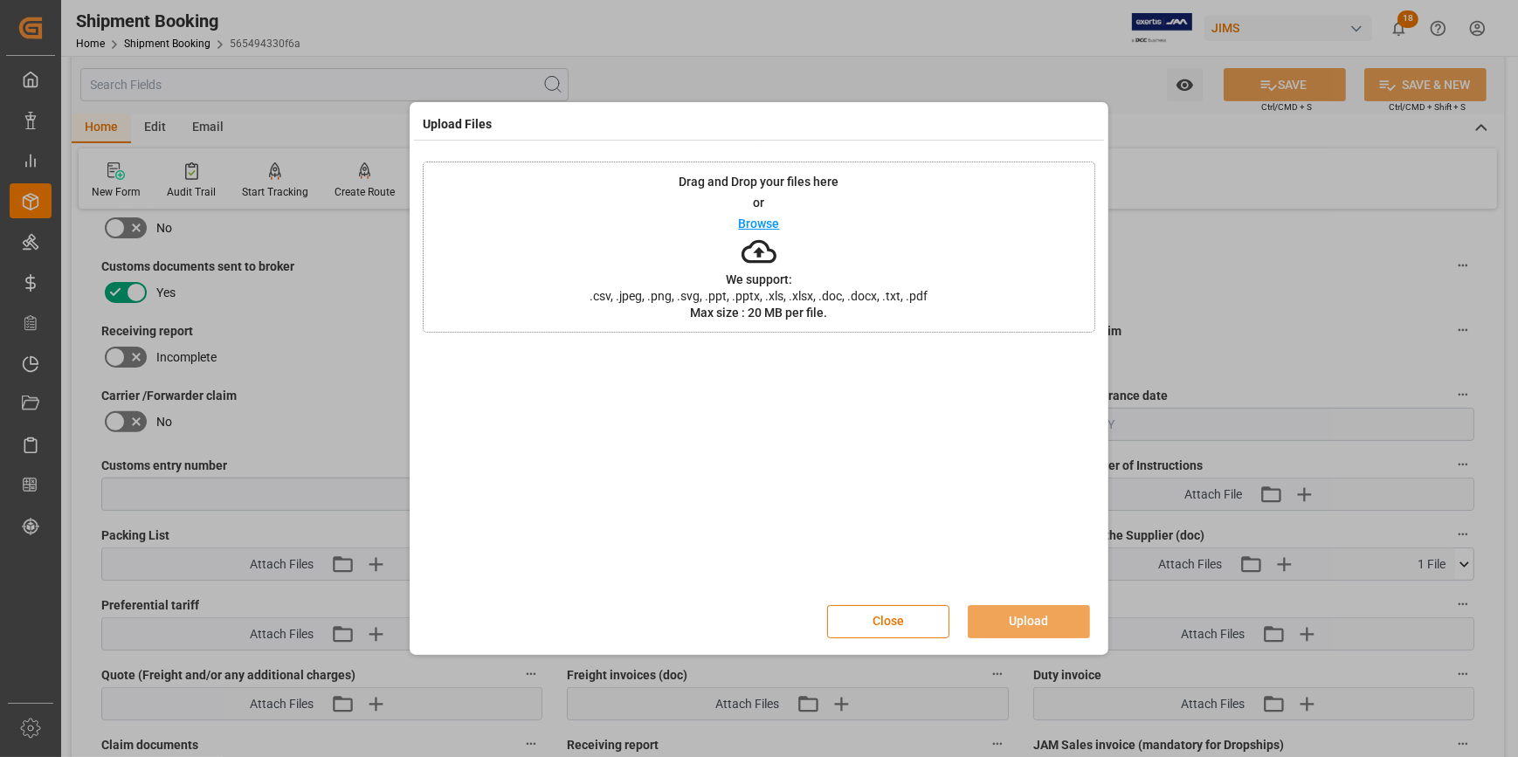
click at [757, 226] on p "Browse" at bounding box center [759, 223] width 41 height 12
click at [1029, 621] on button "Upload" at bounding box center [1029, 621] width 122 height 33
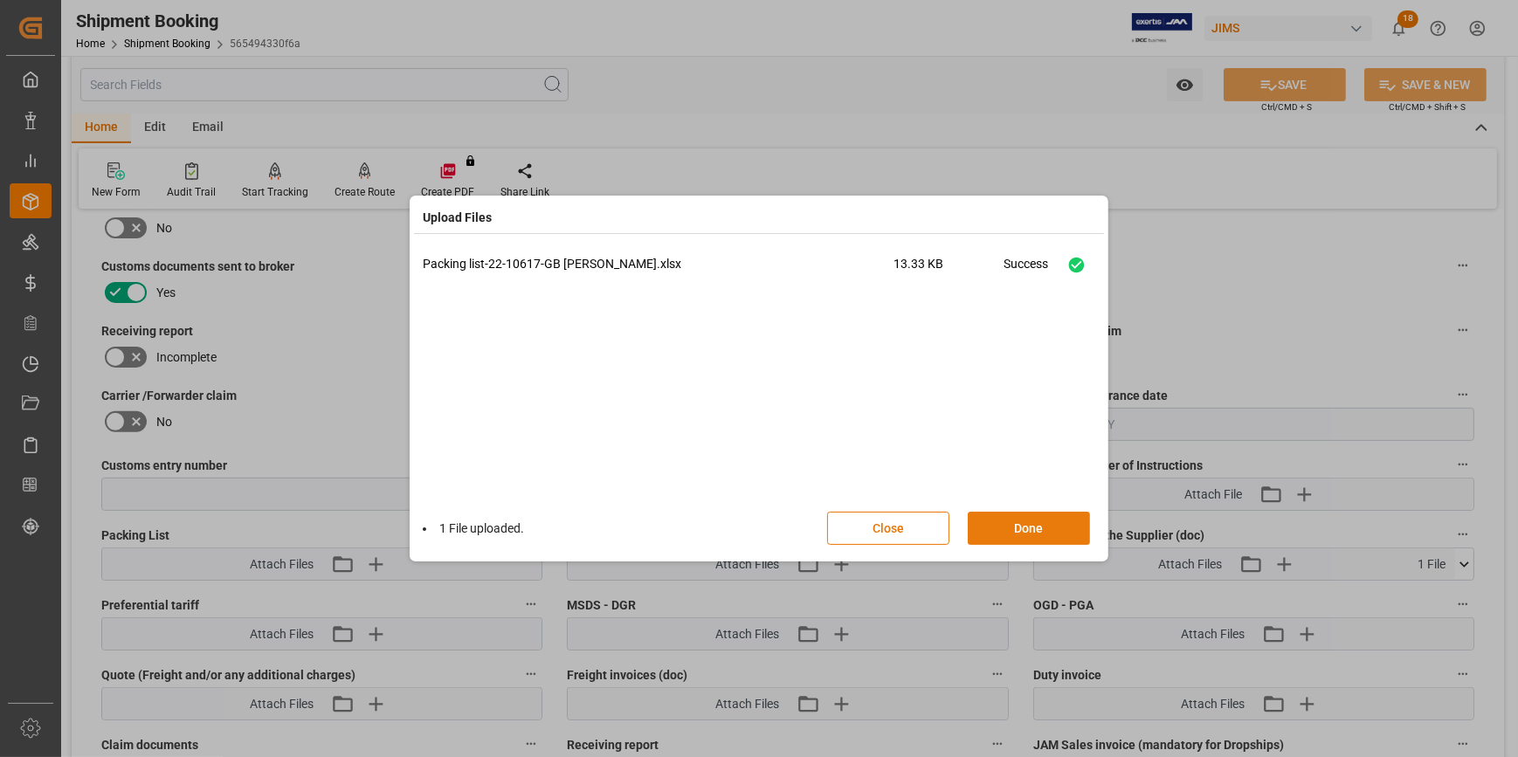
click at [1029, 524] on button "Done" at bounding box center [1029, 528] width 122 height 33
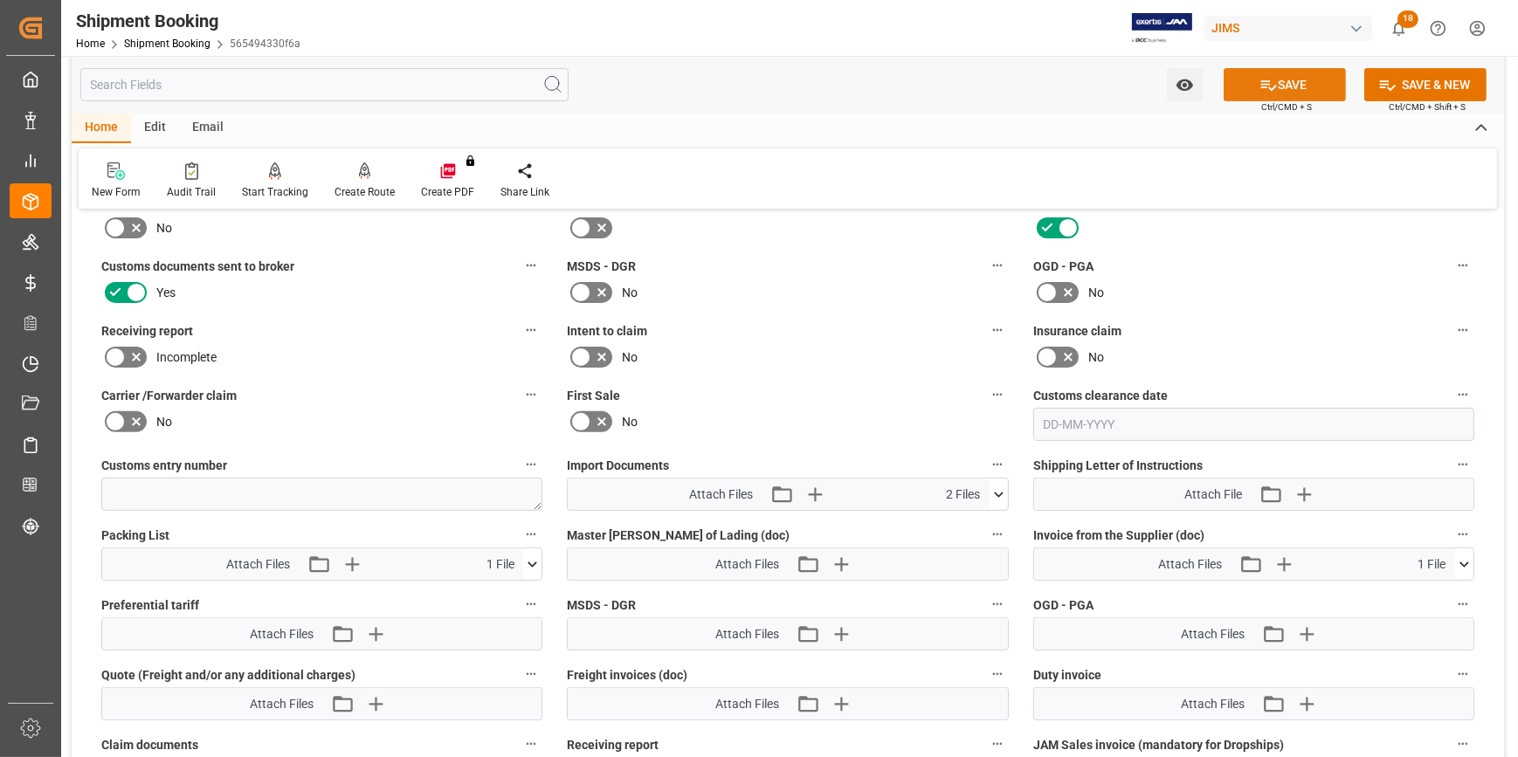
click at [1283, 83] on button "SAVE" at bounding box center [1285, 84] width 122 height 33
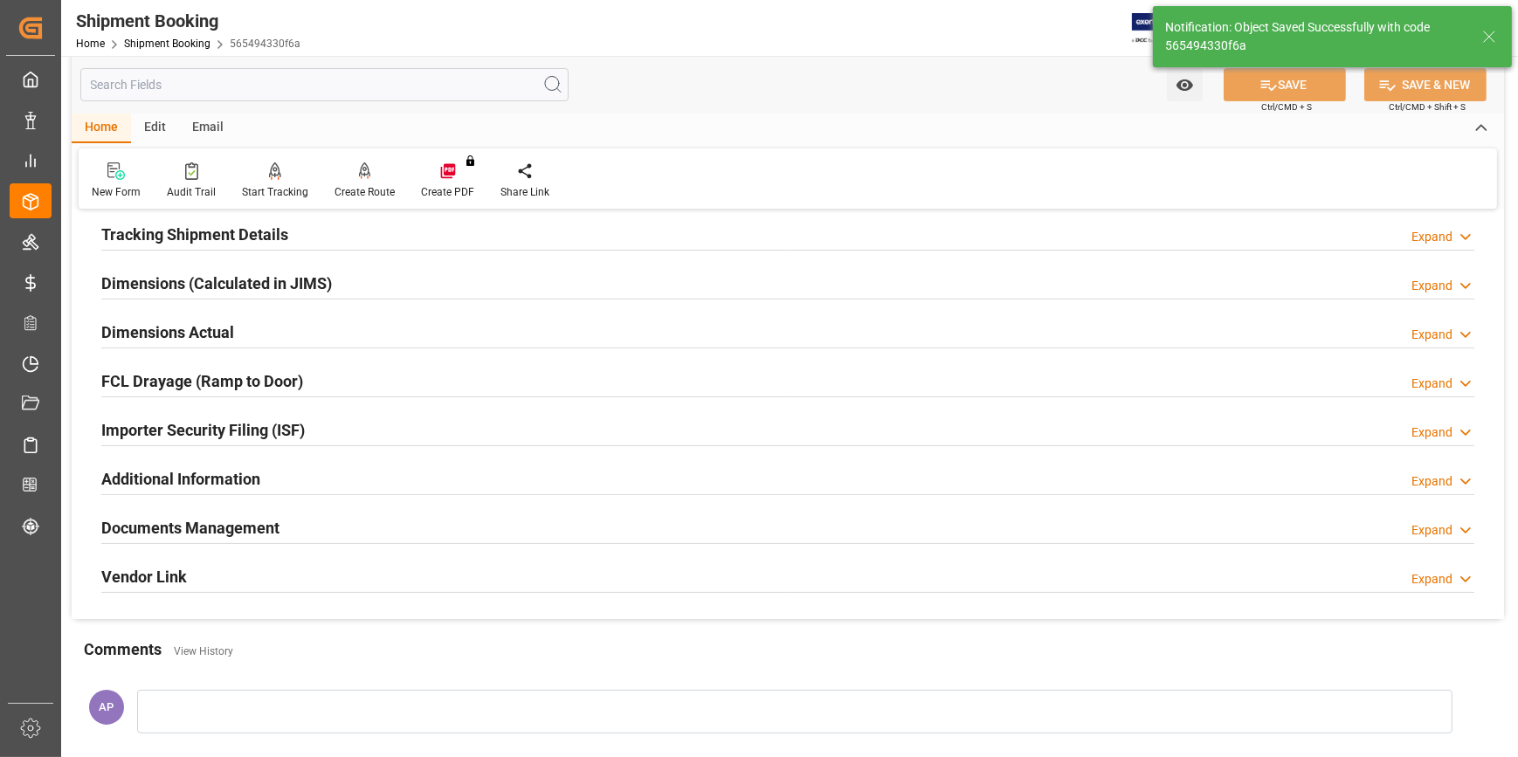
scroll to position [314, 0]
